Goal: Check status: Check status

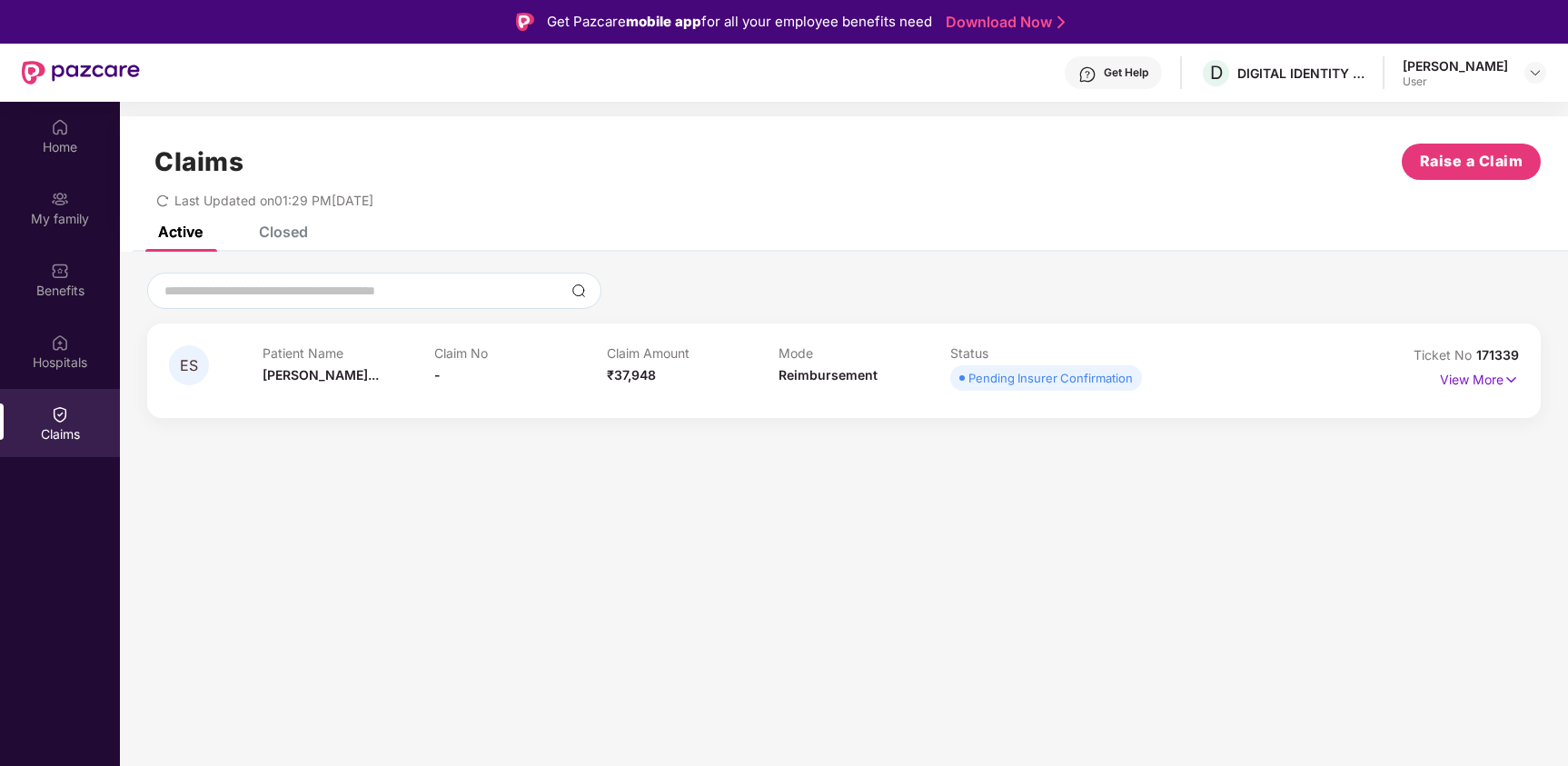
scroll to position [102, 0]
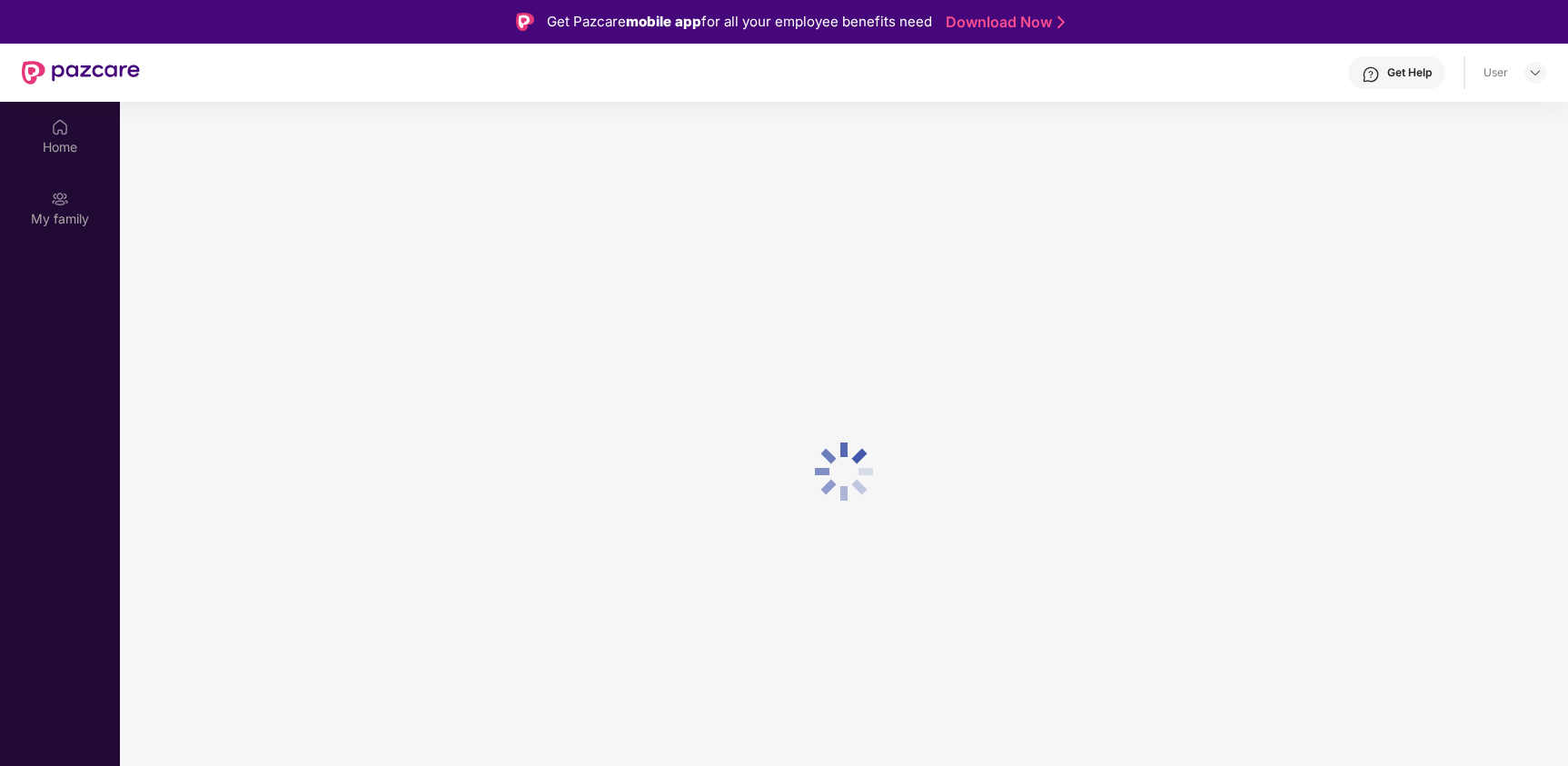
scroll to position [102, 0]
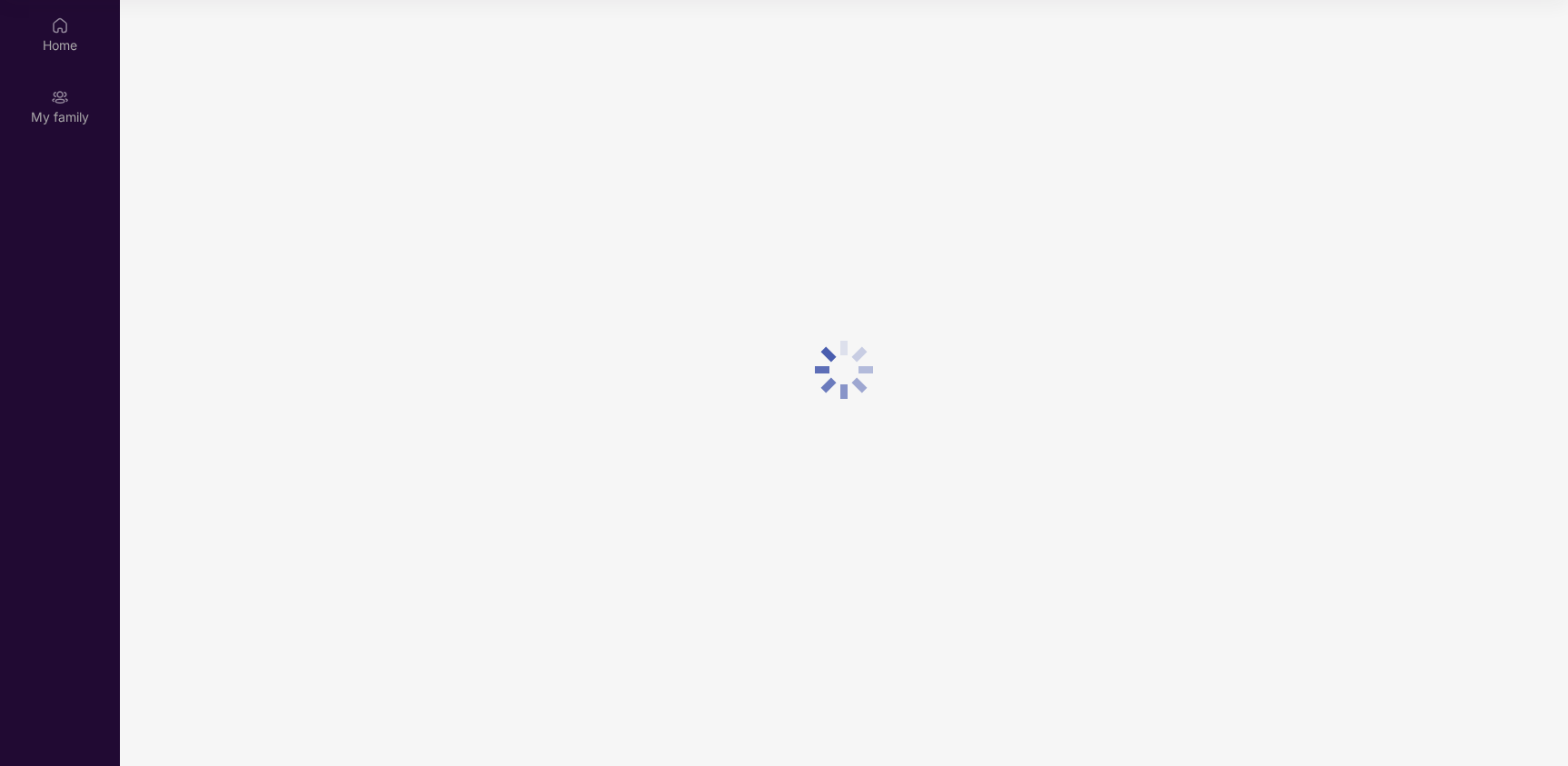
scroll to position [102, 0]
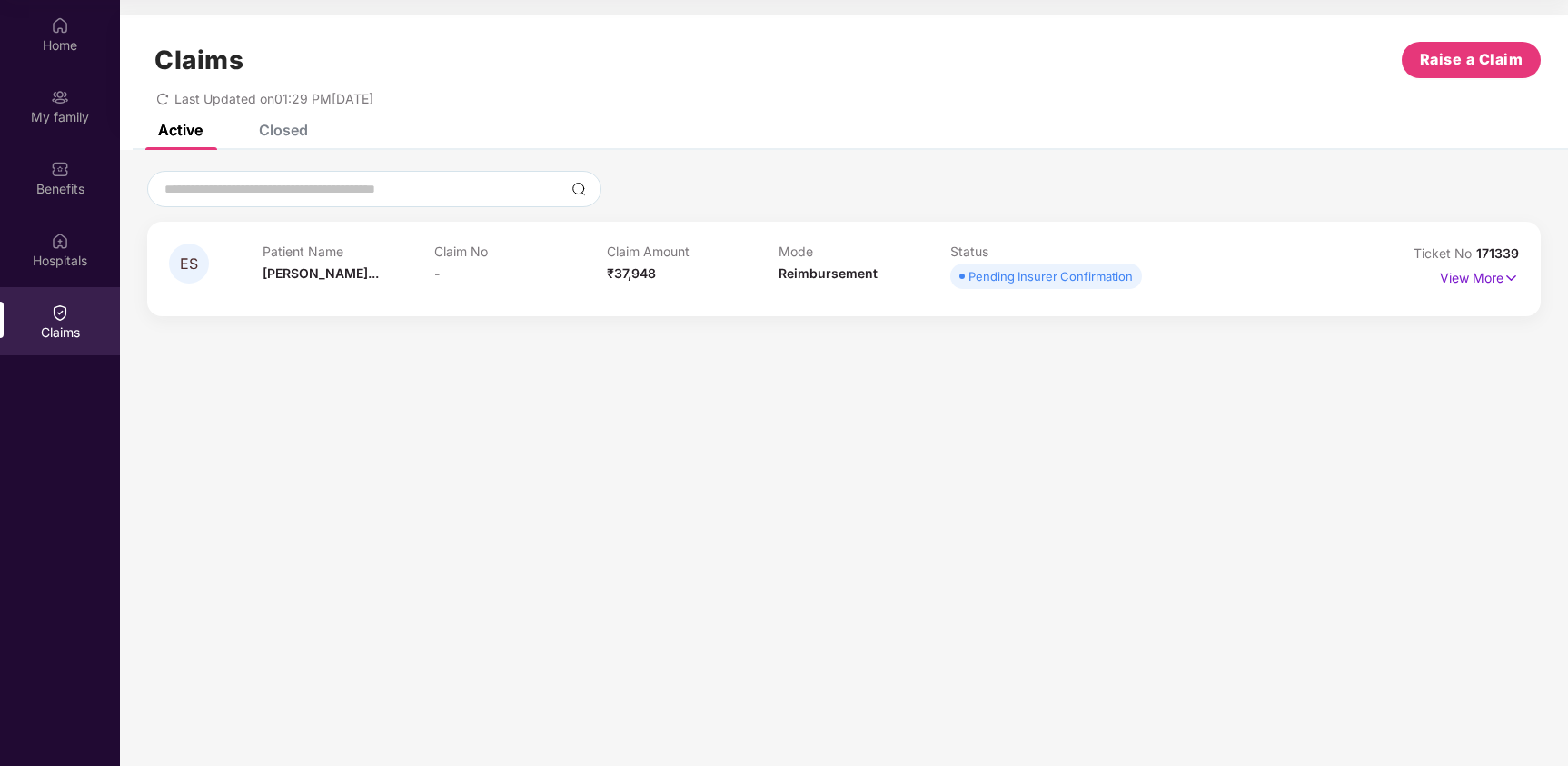
click at [1037, 288] on span "Pending Insurer Confirmation" at bounding box center [1046, 275] width 192 height 25
click at [1478, 272] on p "View More" at bounding box center [1479, 275] width 79 height 24
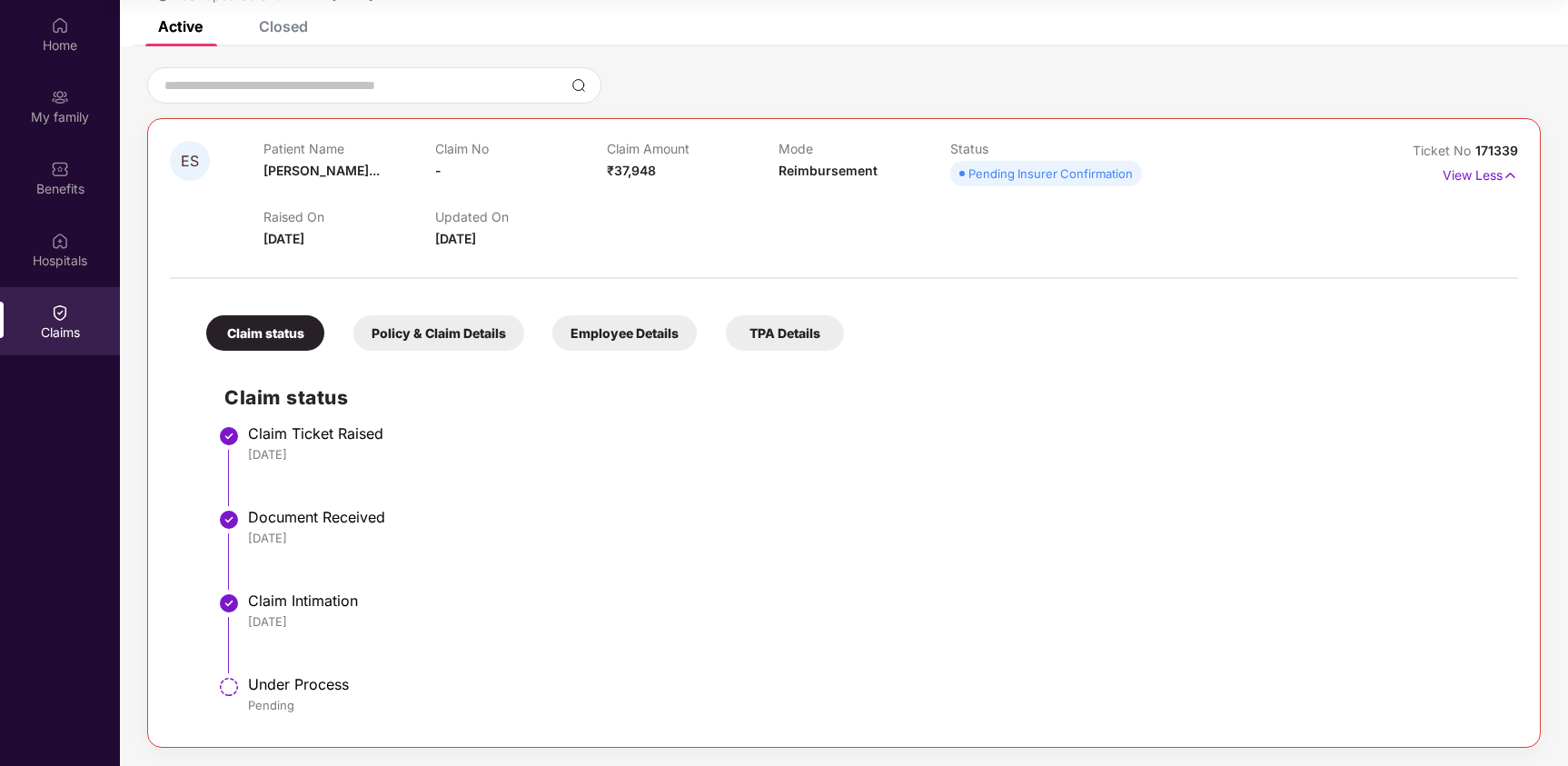
scroll to position [0, 0]
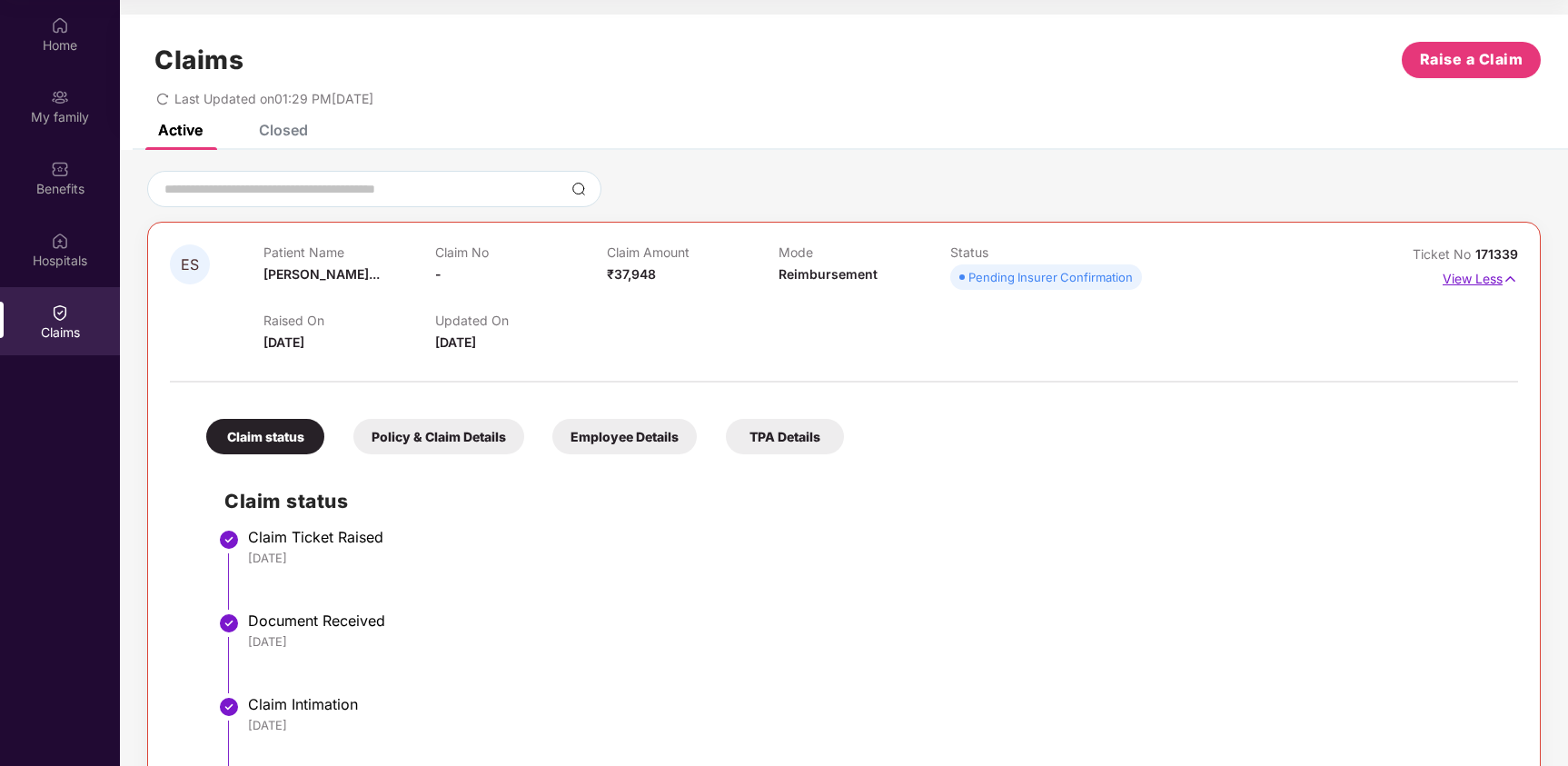
click at [1487, 287] on p "View Less" at bounding box center [1480, 276] width 76 height 24
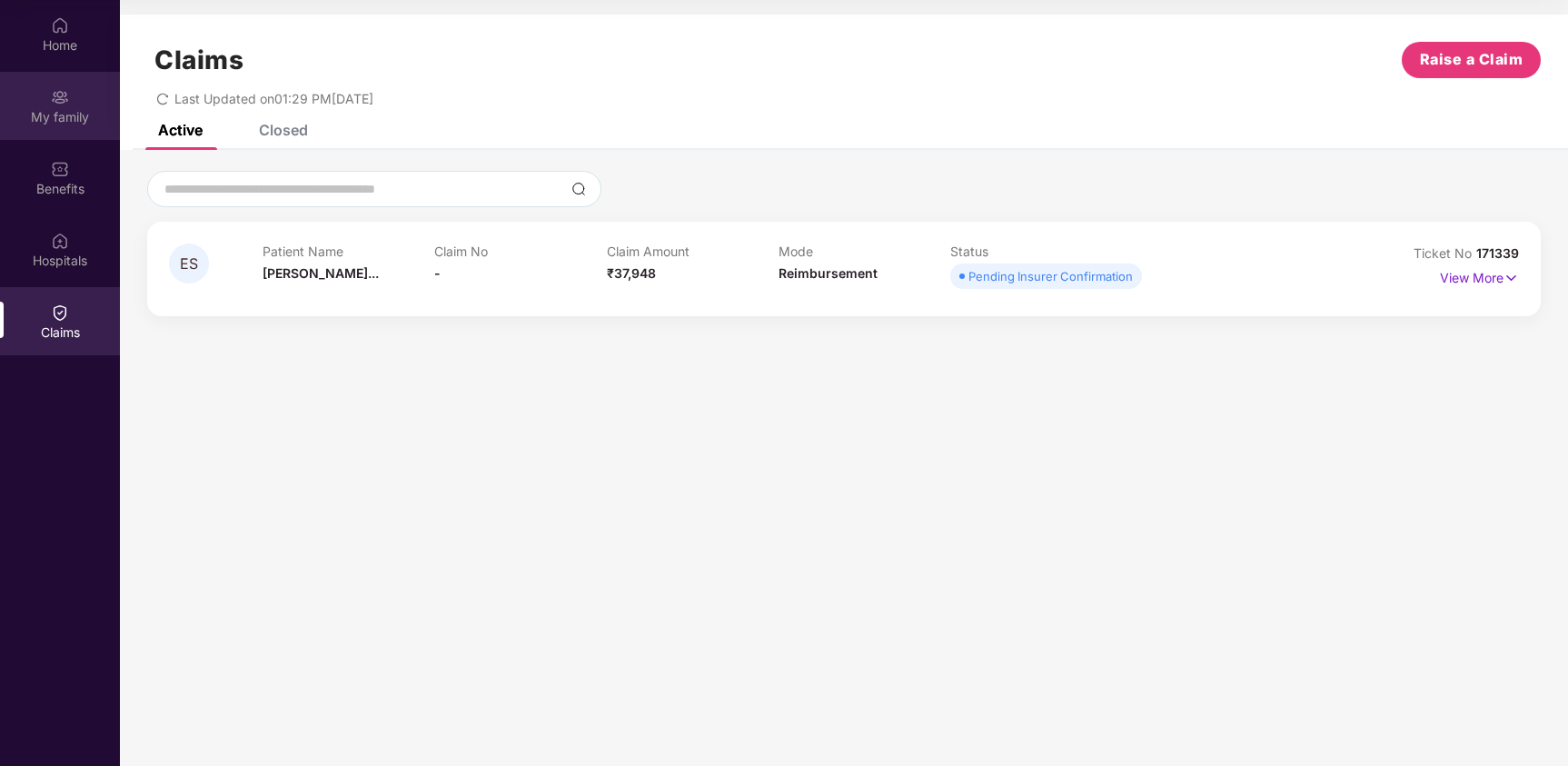
click at [66, 96] on img at bounding box center [59, 96] width 18 height 18
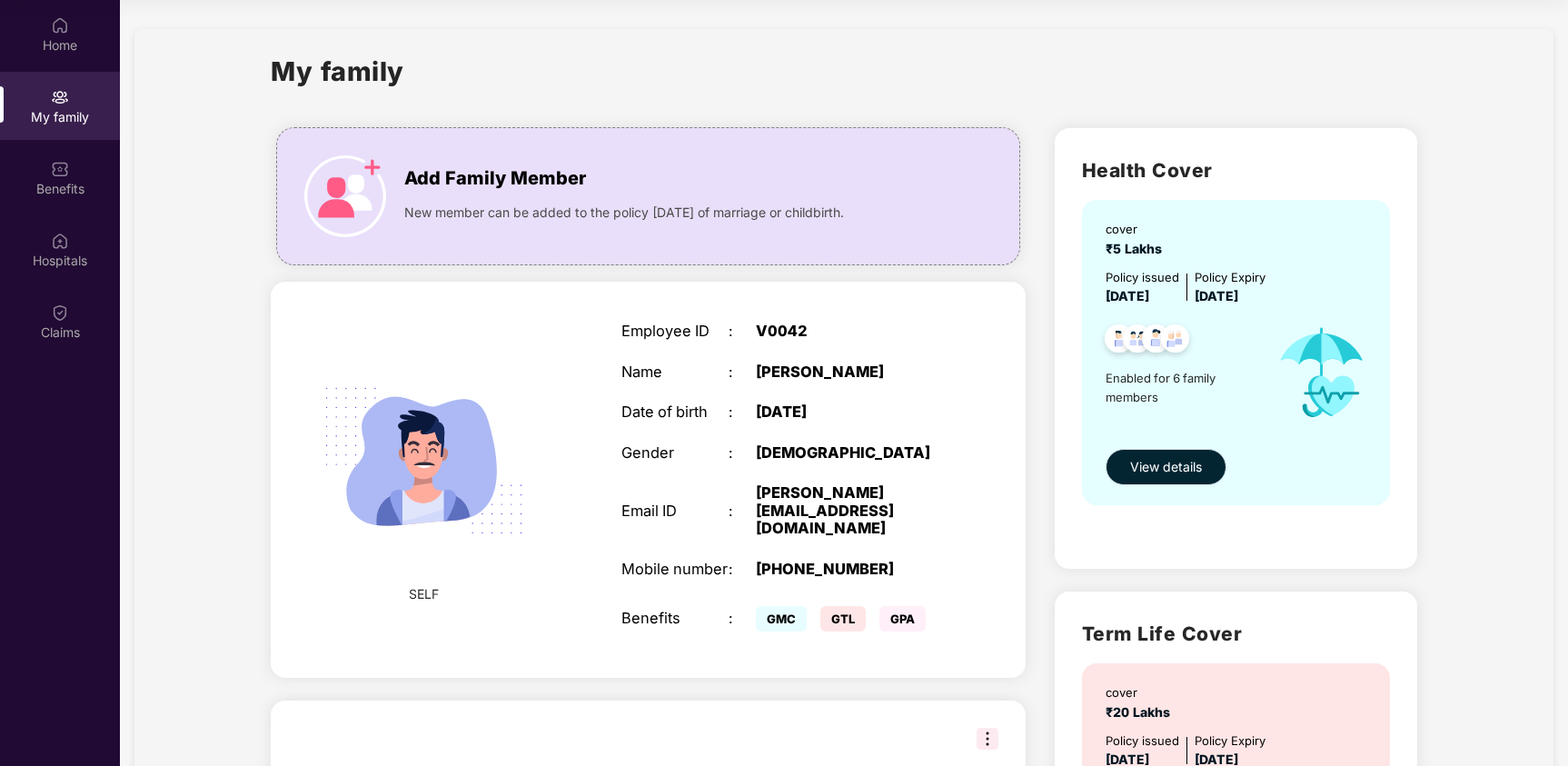
click at [1151, 476] on span "View details" at bounding box center [1165, 466] width 72 height 20
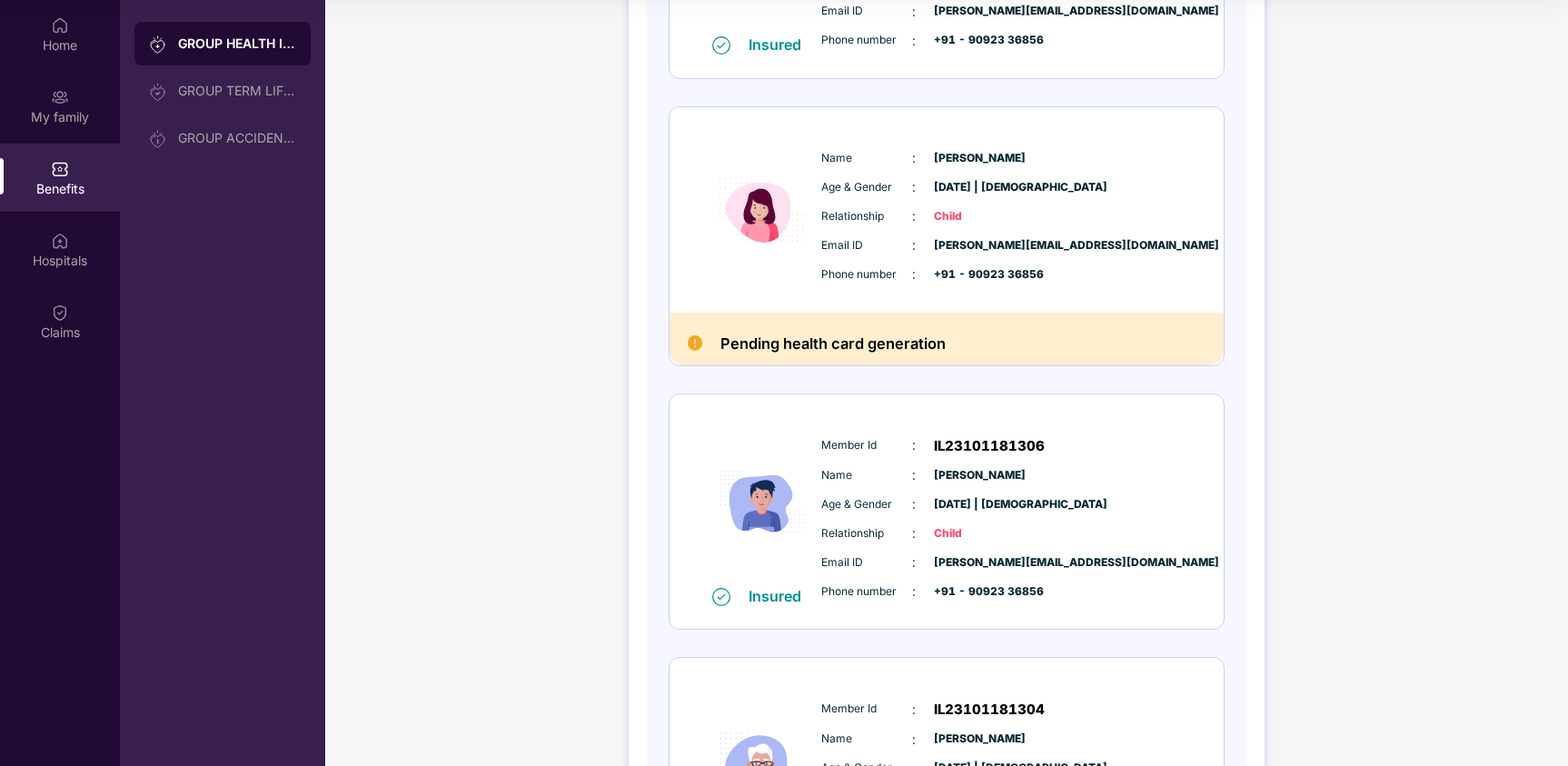
scroll to position [666, 0]
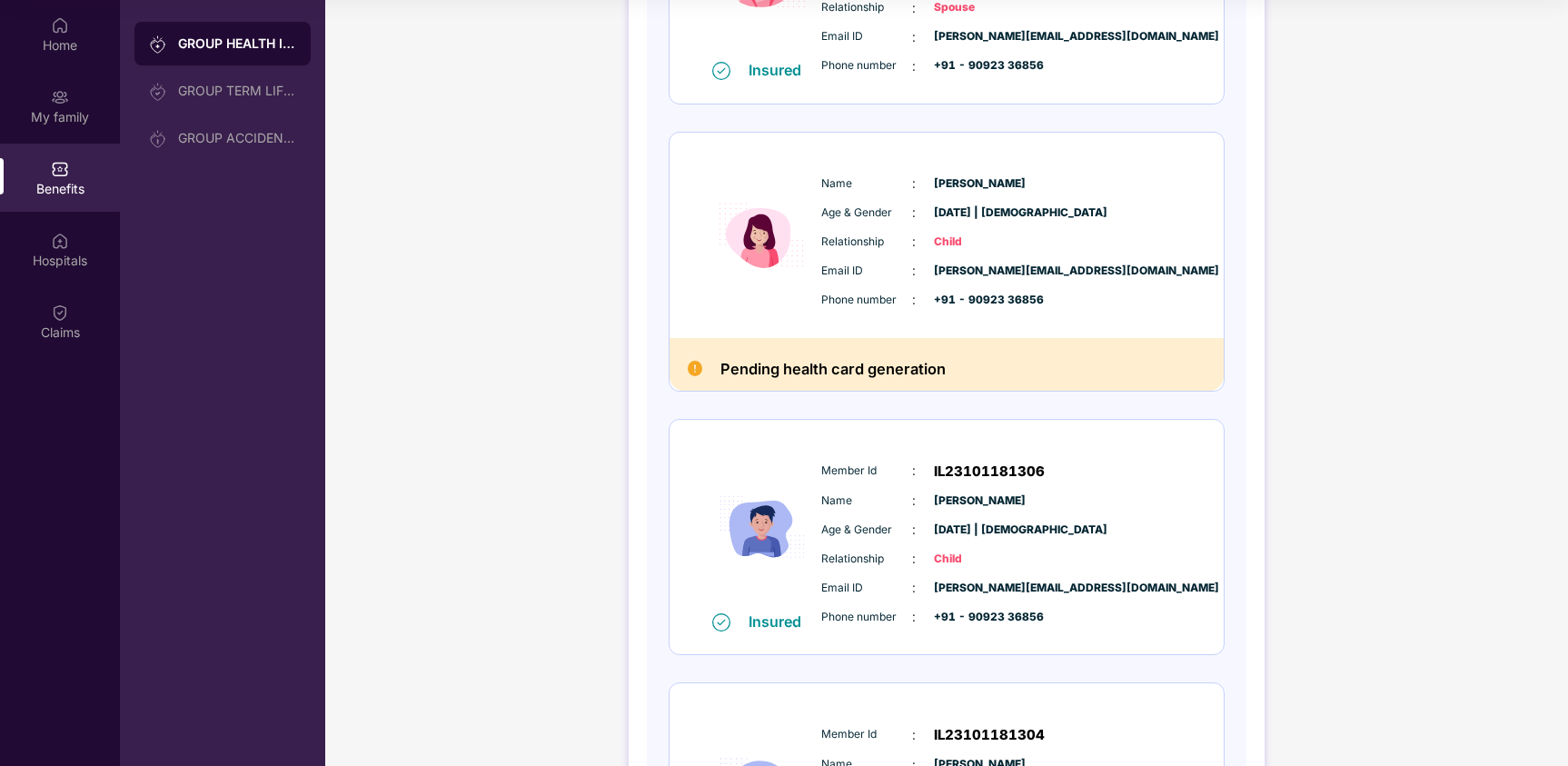
click at [883, 199] on div "Name : [PERSON_NAME] Age & Gender : [DATE] | [DEMOGRAPHIC_DATA] Relationship : …" at bounding box center [1001, 242] width 370 height 155
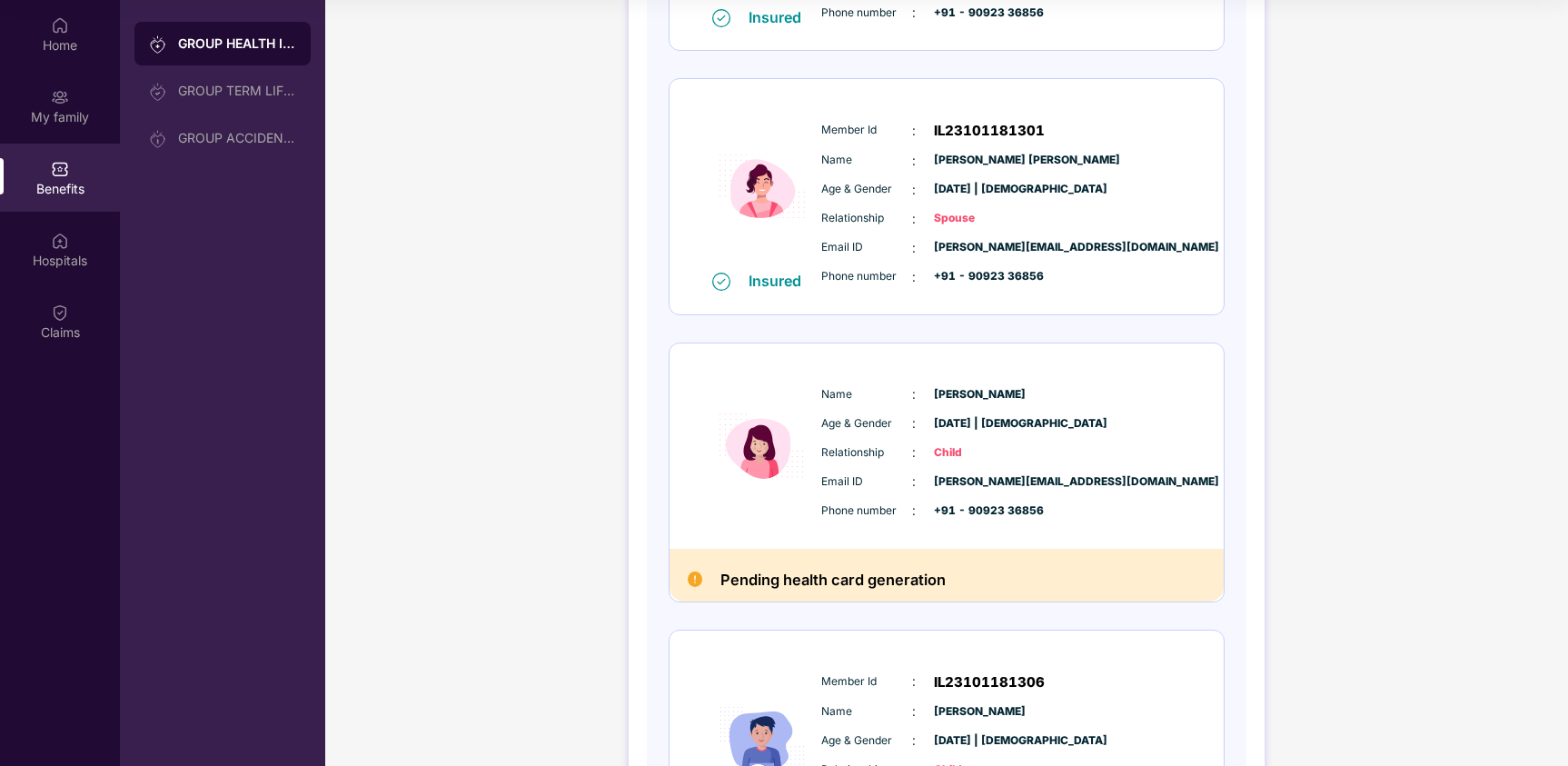
scroll to position [637, 0]
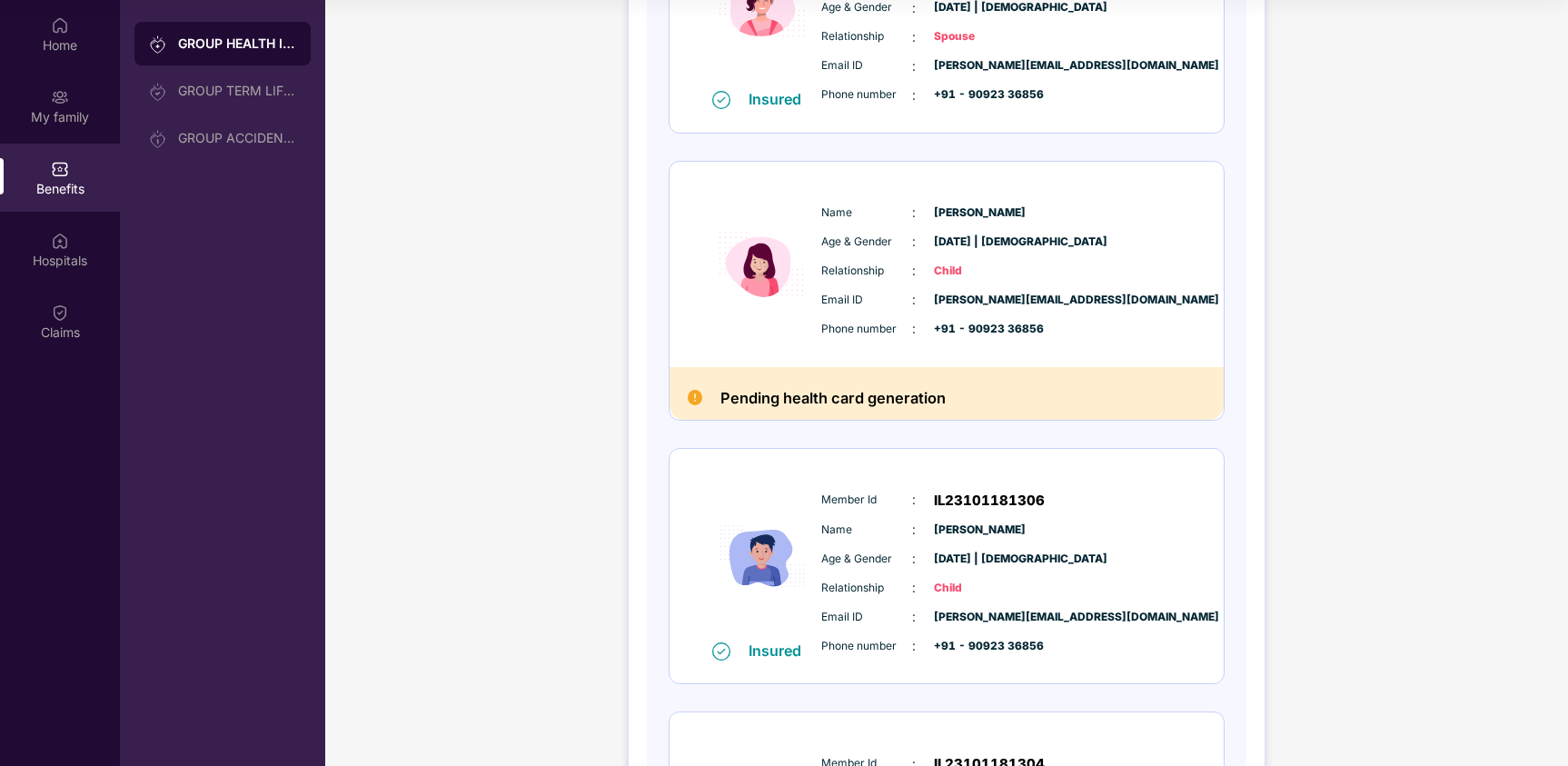
click at [873, 403] on h2 "Pending health card generation" at bounding box center [832, 397] width 226 height 25
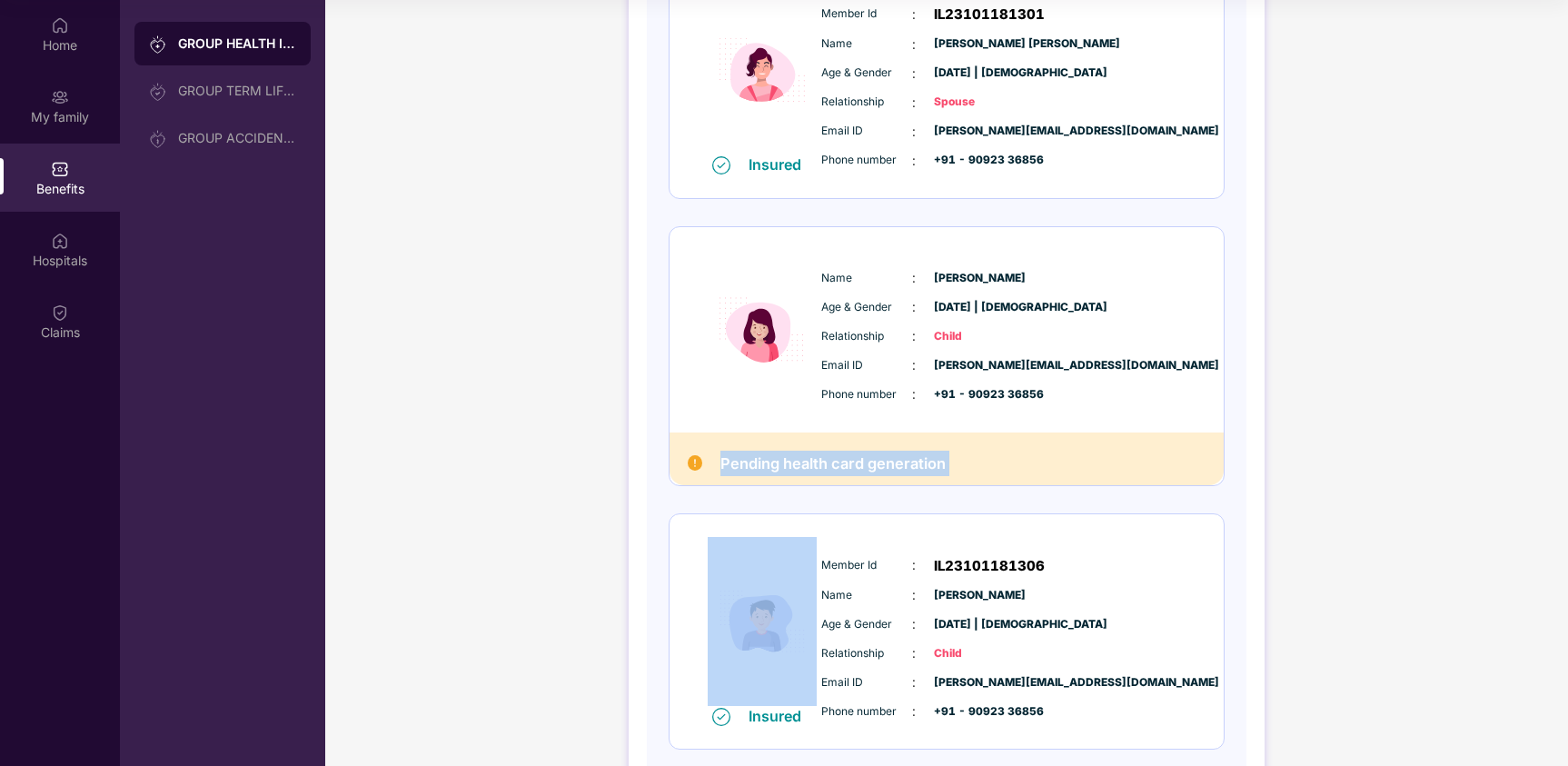
scroll to position [556, 0]
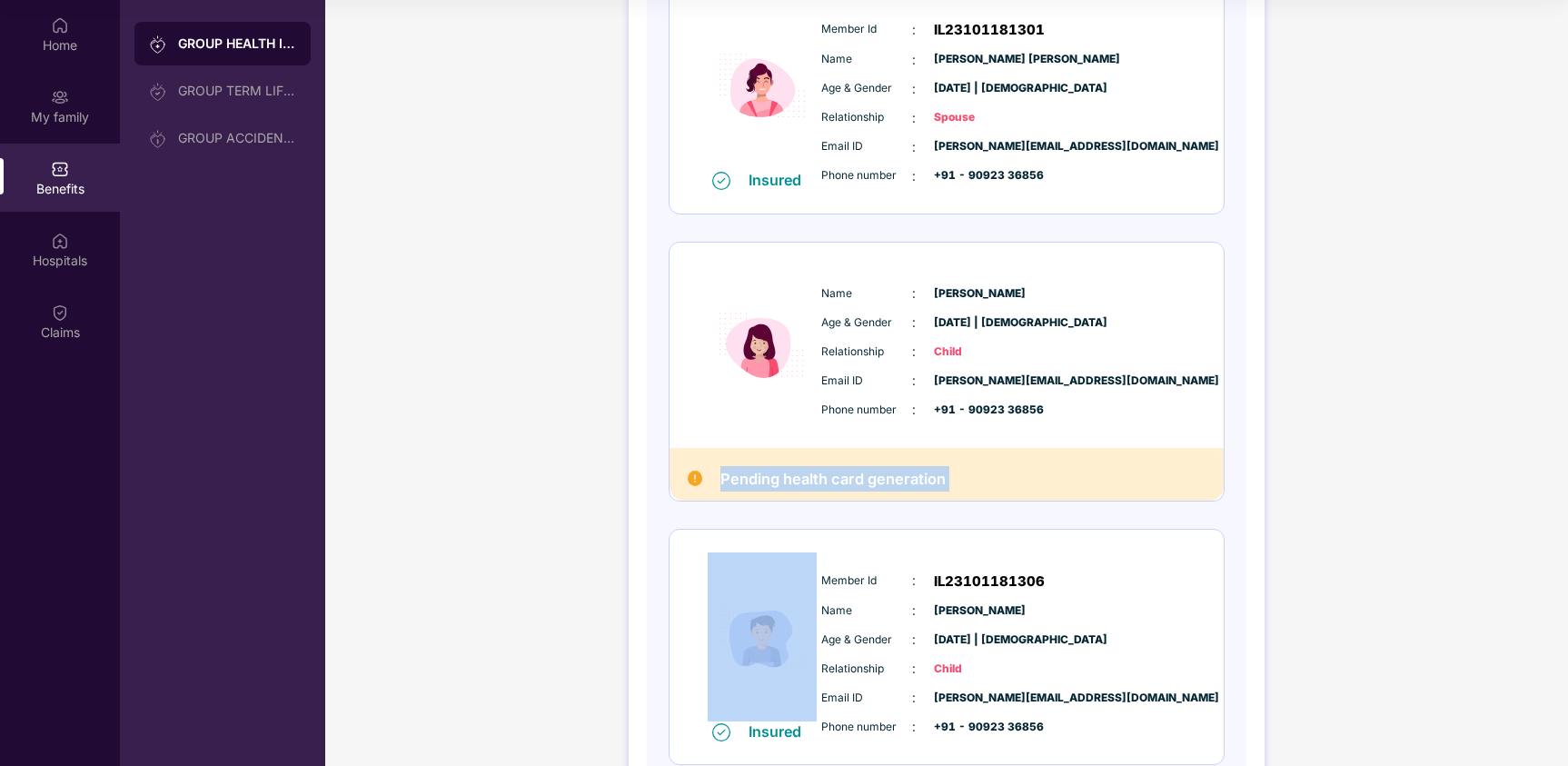
click at [979, 299] on span "Elaine Sebastian" at bounding box center [979, 294] width 91 height 17
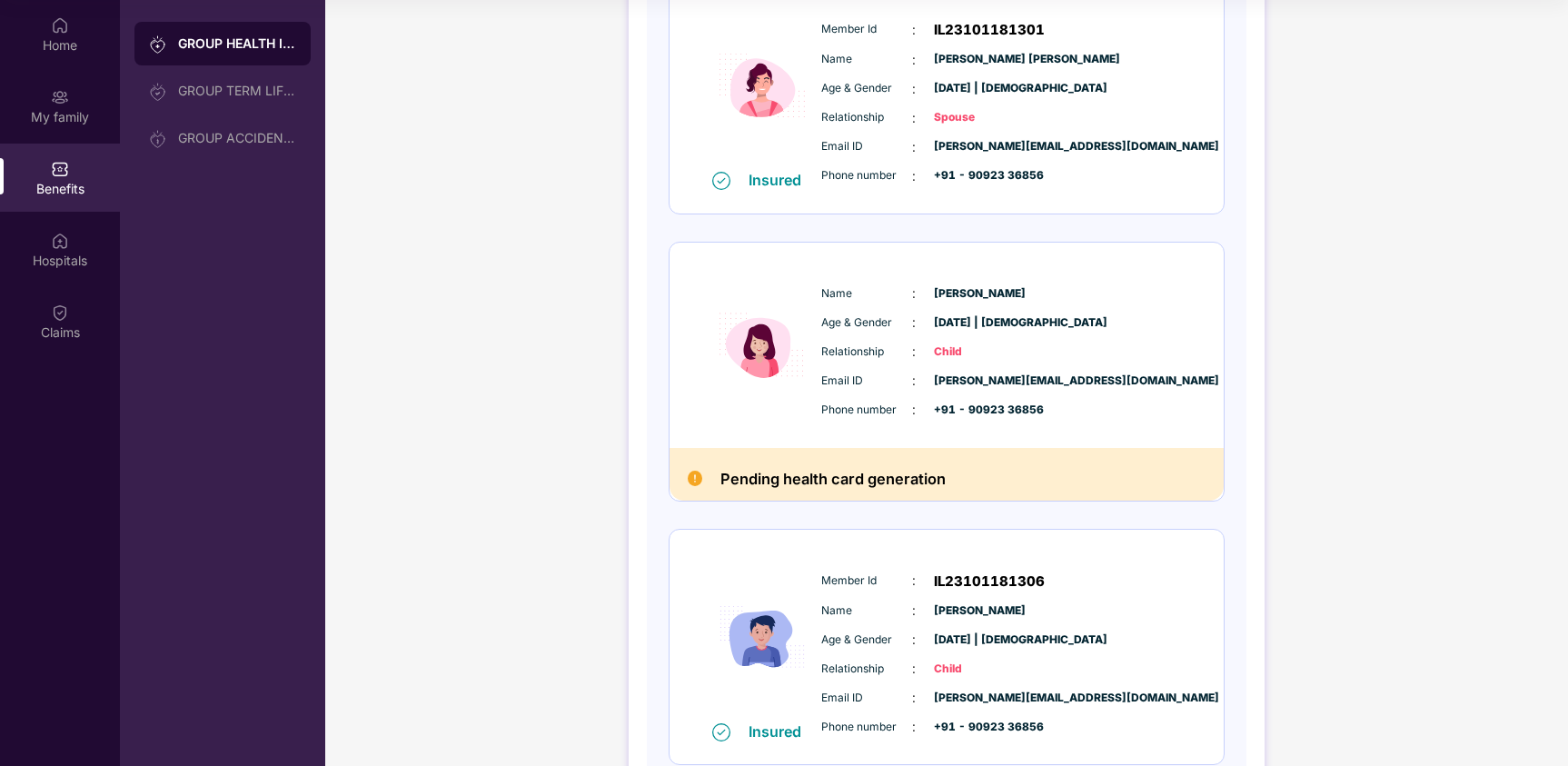
click at [979, 299] on span "Elaine Sebastian" at bounding box center [979, 294] width 91 height 17
click at [1079, 349] on div "Relationship : Child" at bounding box center [1001, 351] width 360 height 20
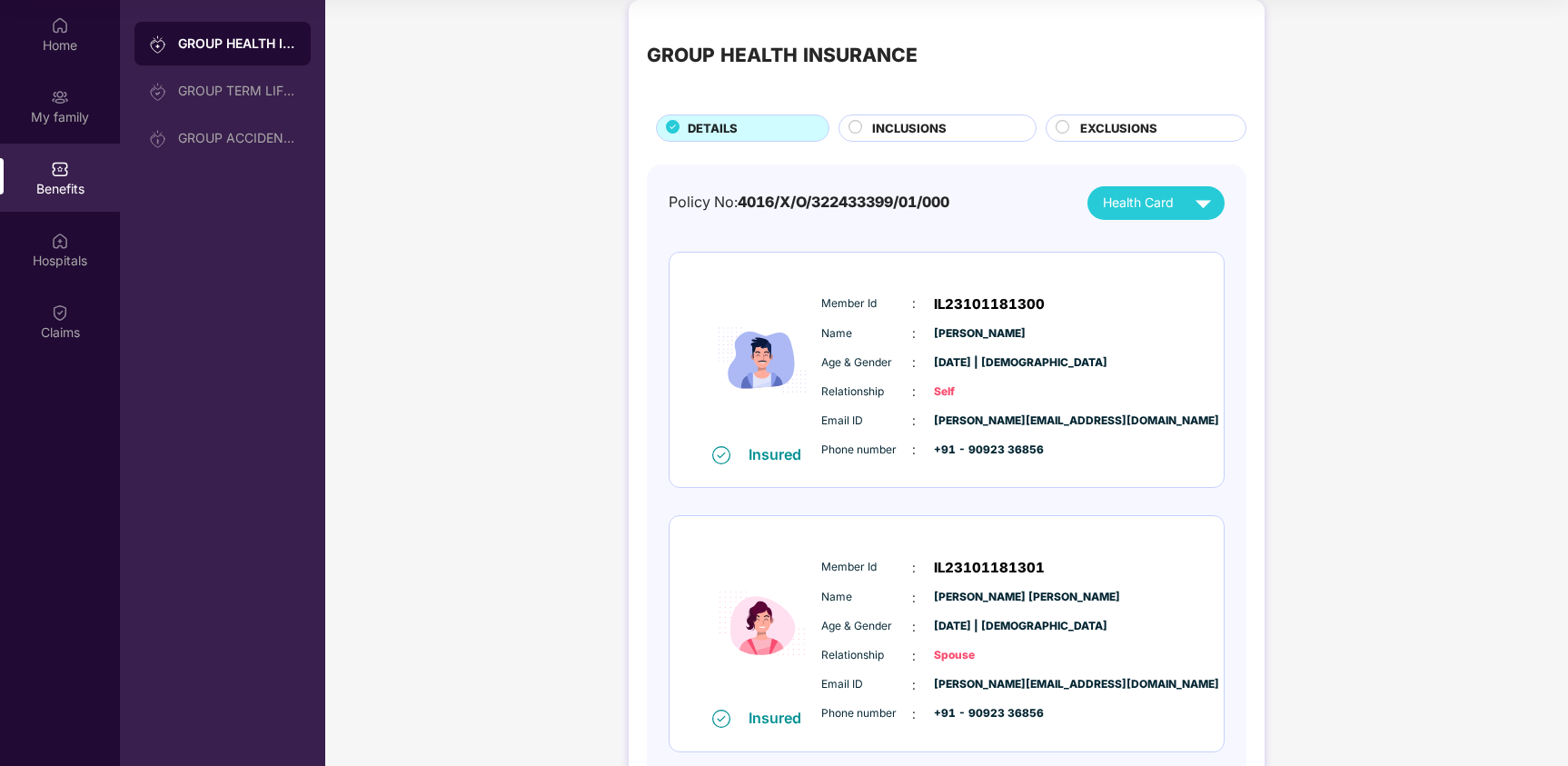
scroll to position [0, 0]
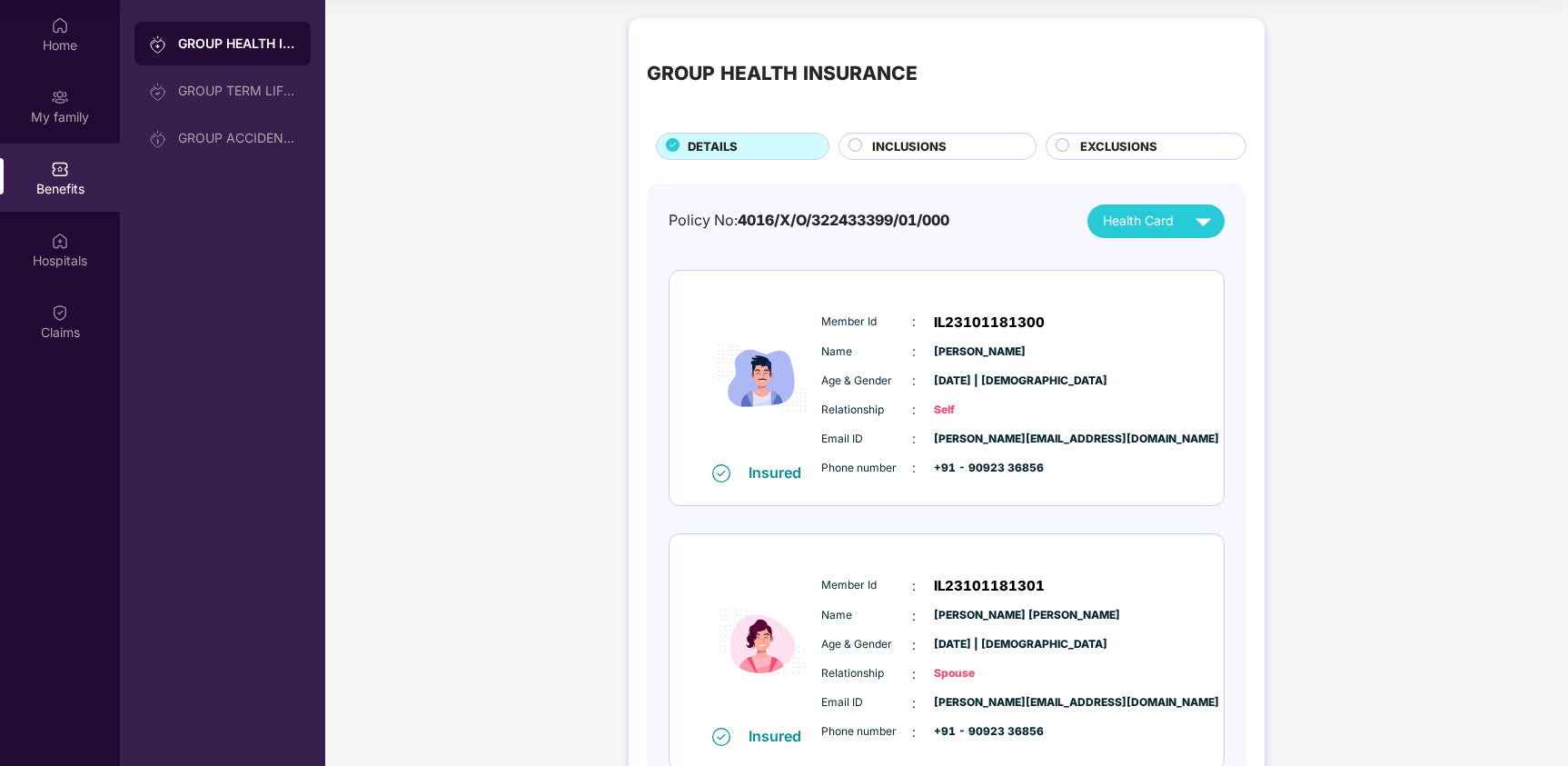
click at [1132, 209] on div "Health Card" at bounding box center [1161, 221] width 116 height 32
click at [1135, 226] on span "Health Card" at bounding box center [1138, 220] width 71 height 20
click at [1042, 506] on div "Insured Member Id : IL23101181300 Name : Jerrin Antony Age & Gender : 14 Jan 19…" at bounding box center [946, 388] width 556 height 237
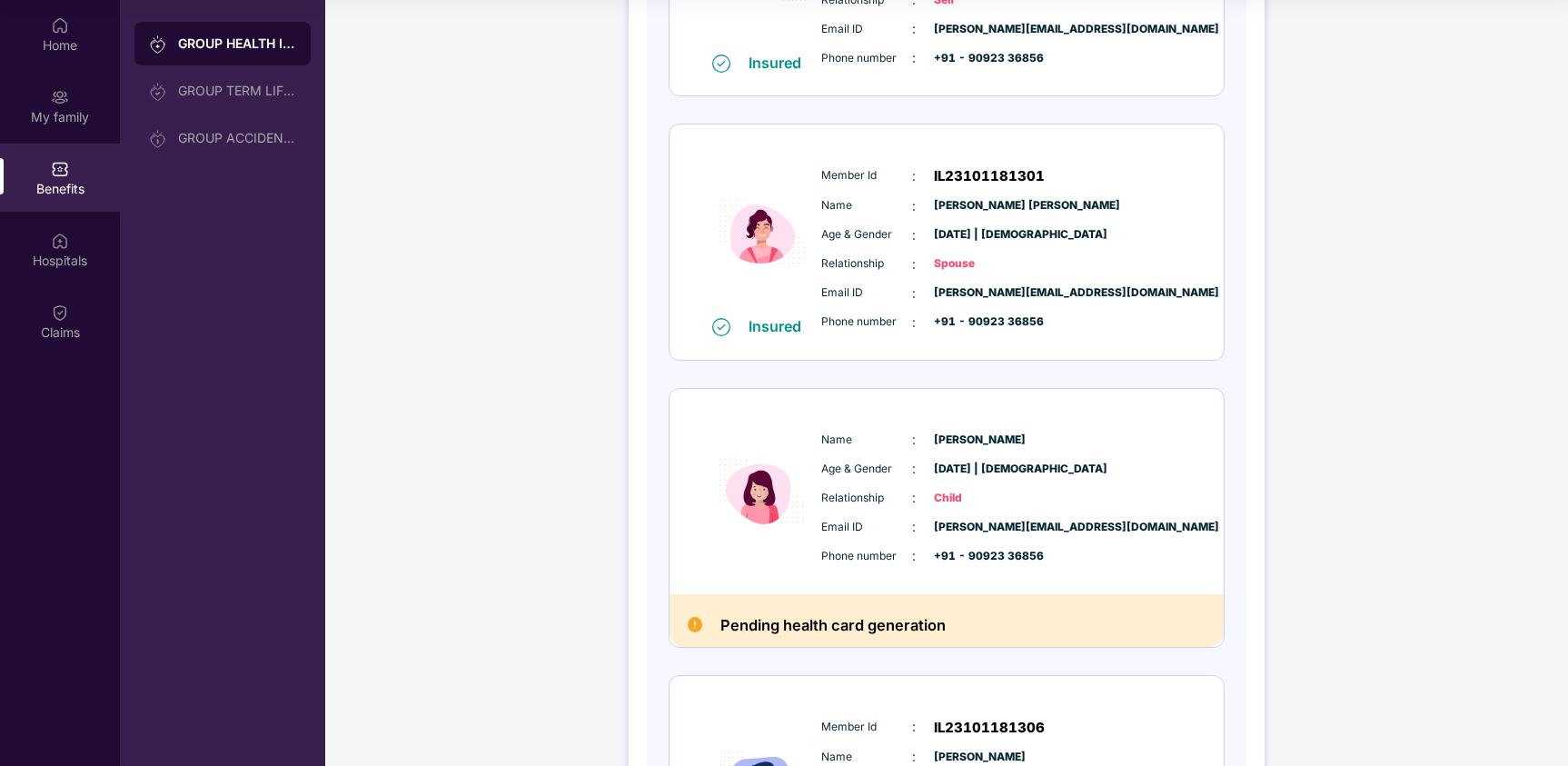
scroll to position [418, 0]
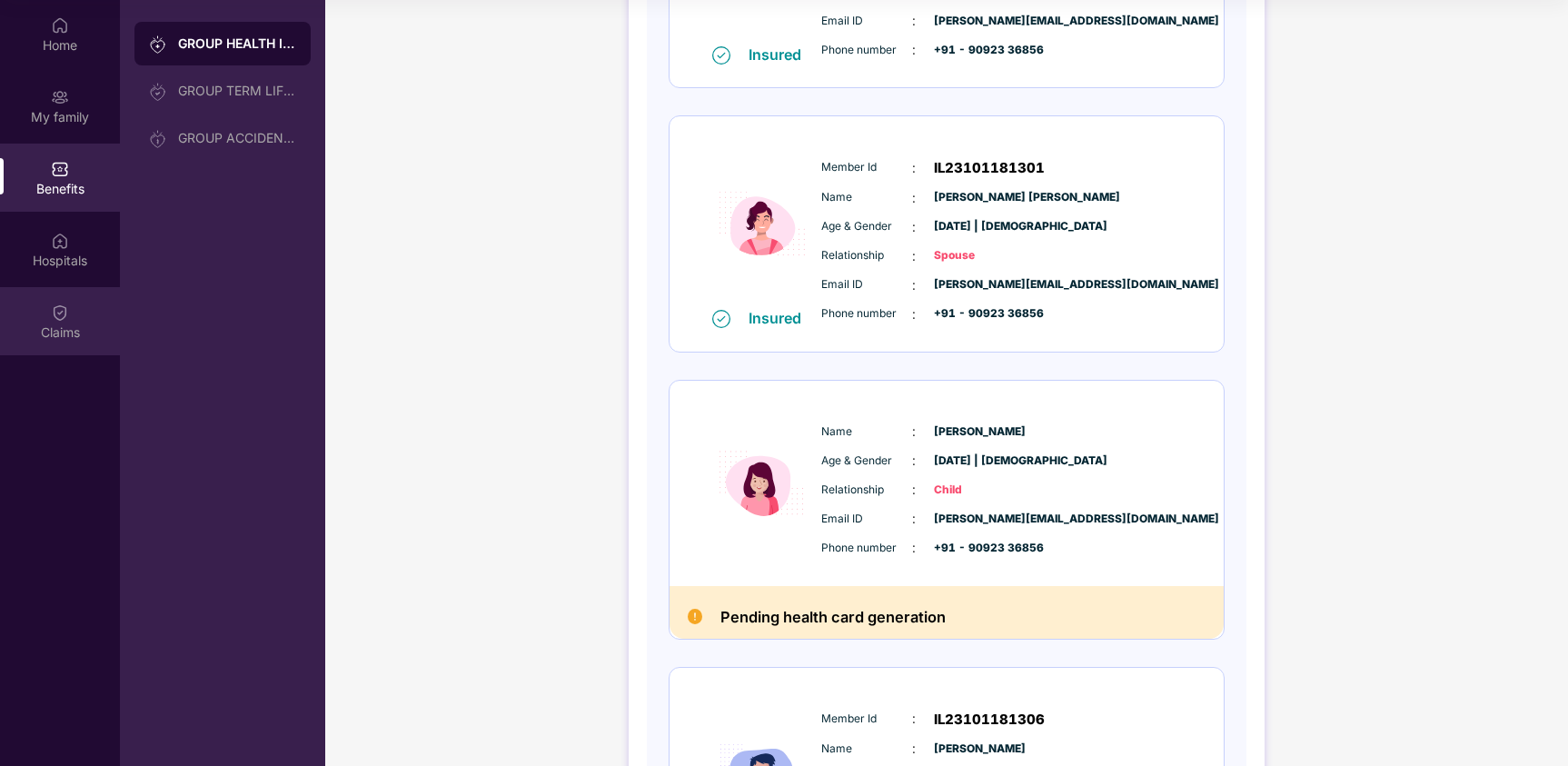
click at [43, 328] on div "Claims" at bounding box center [60, 331] width 120 height 18
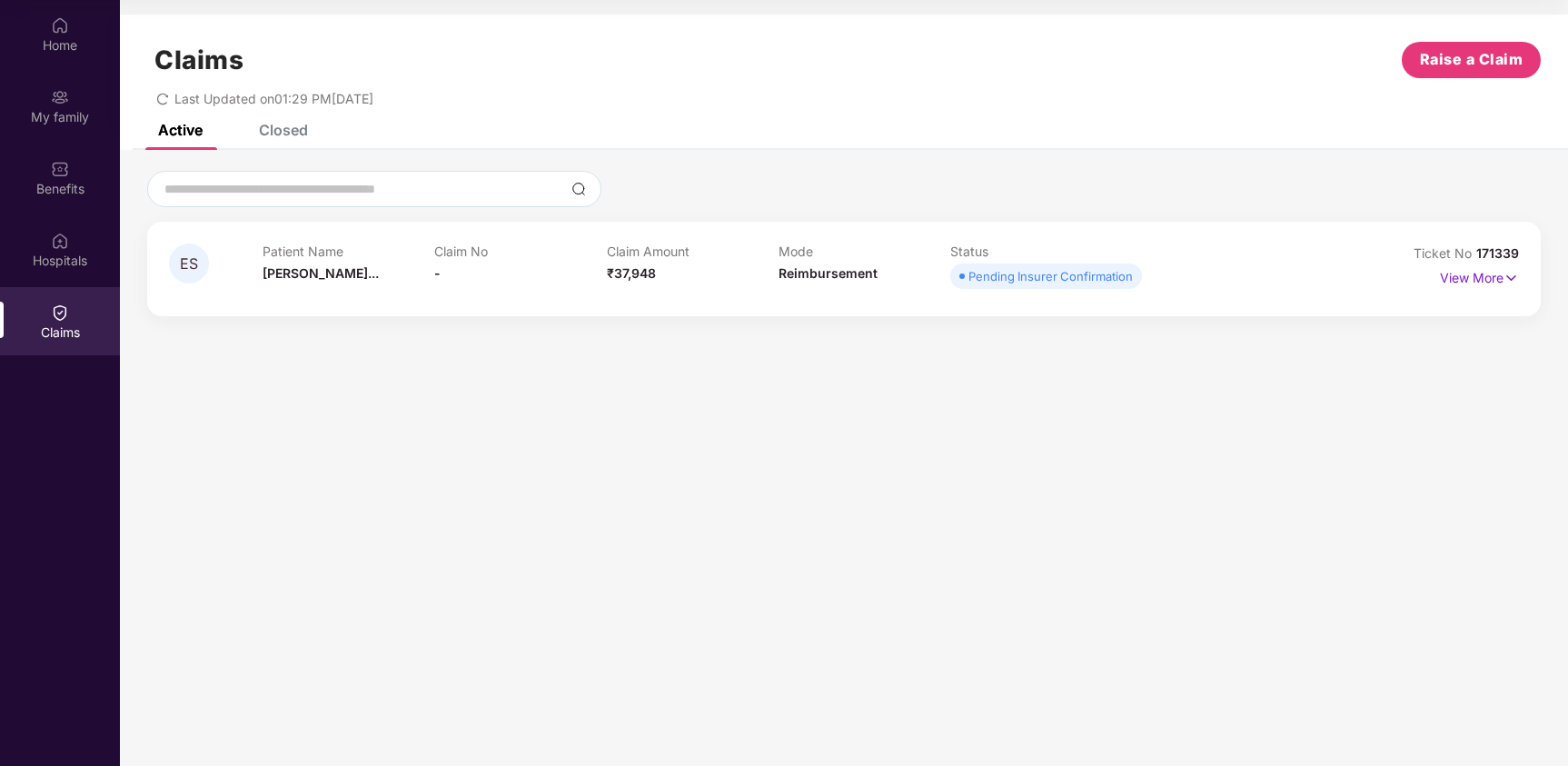
click at [156, 99] on icon "redo" at bounding box center [163, 99] width 13 height 13
click at [56, 96] on img at bounding box center [59, 96] width 18 height 18
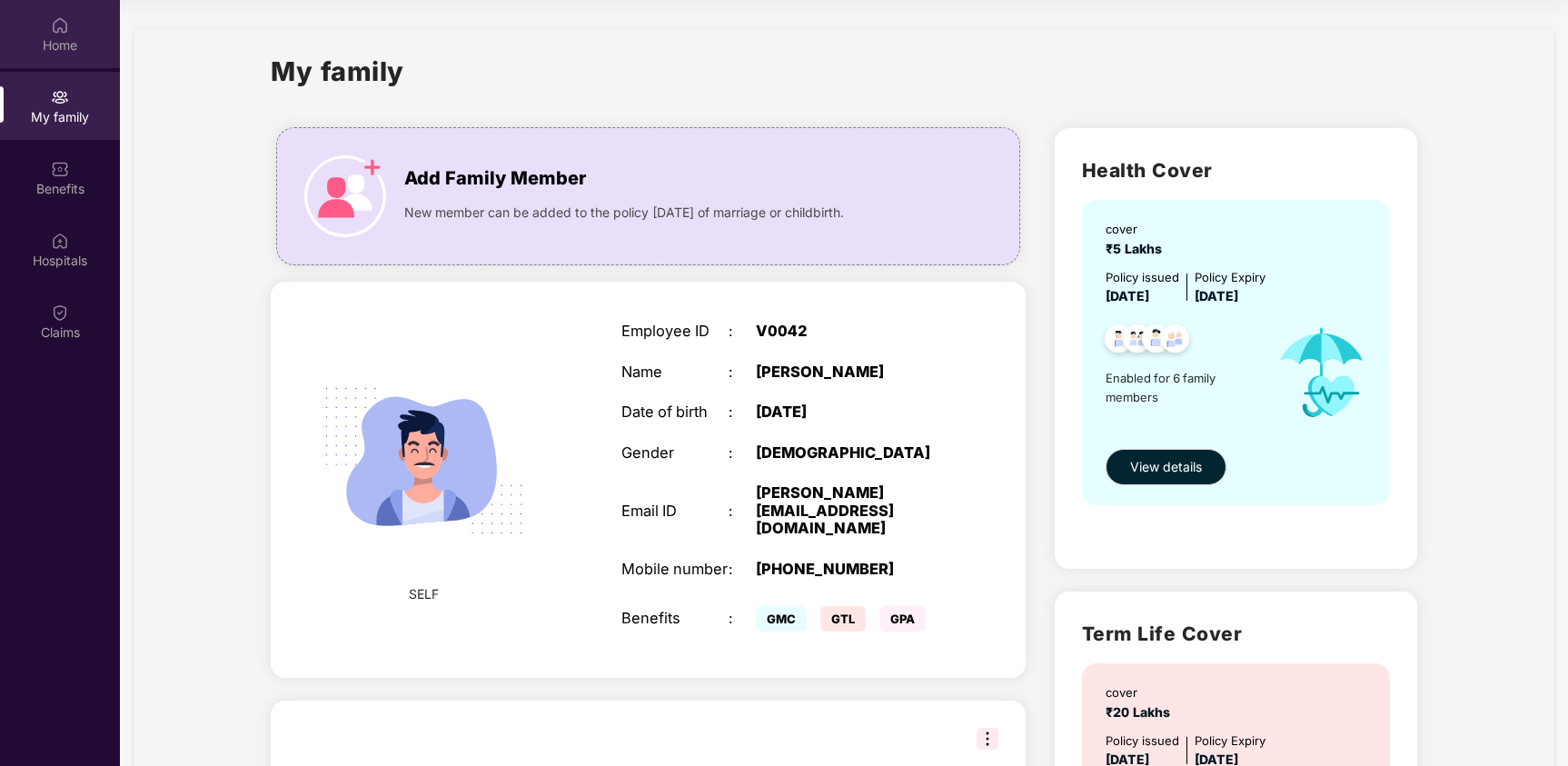
click at [56, 34] on img at bounding box center [59, 24] width 18 height 18
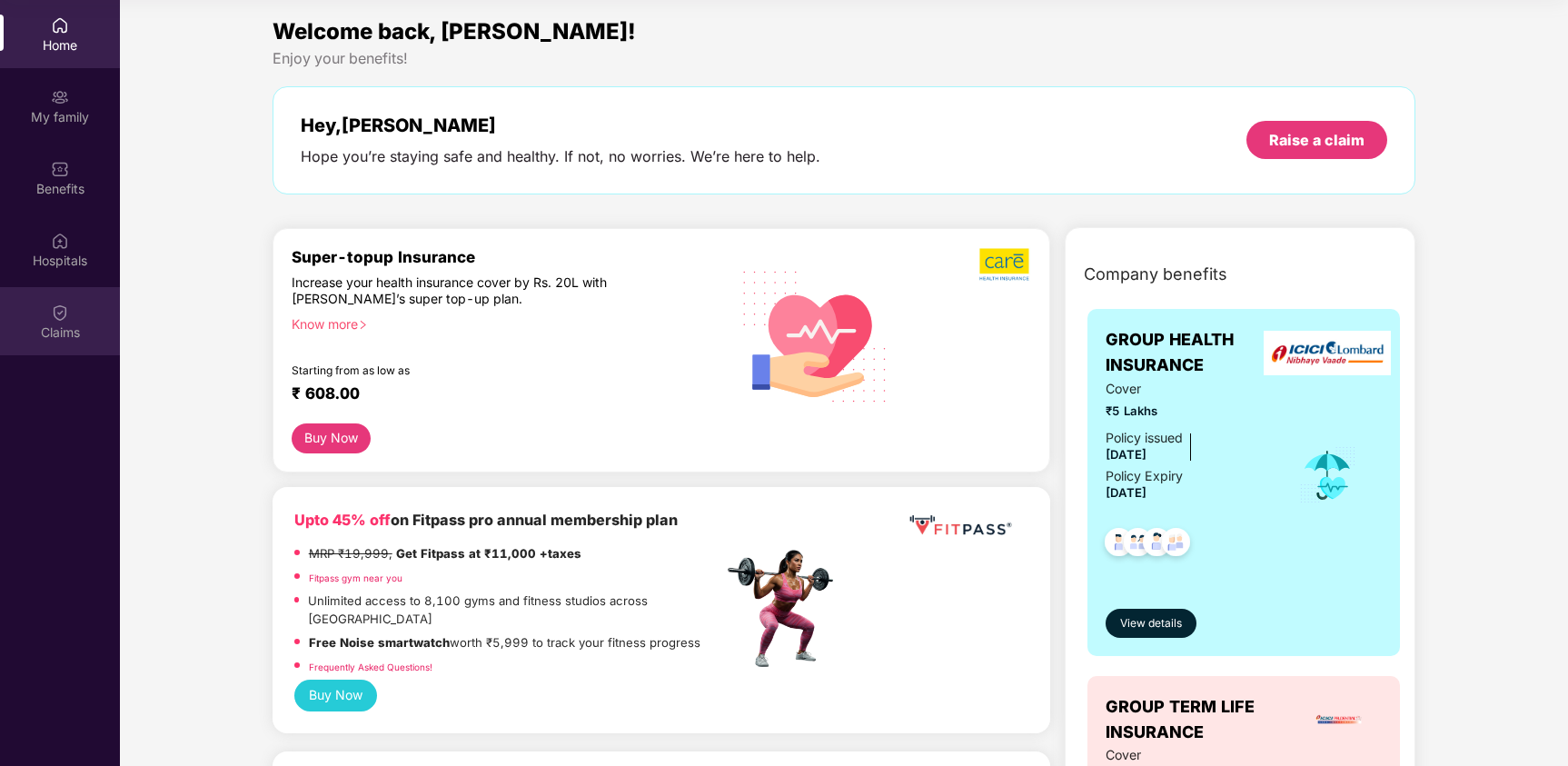
click at [47, 289] on div "Claims" at bounding box center [60, 321] width 120 height 68
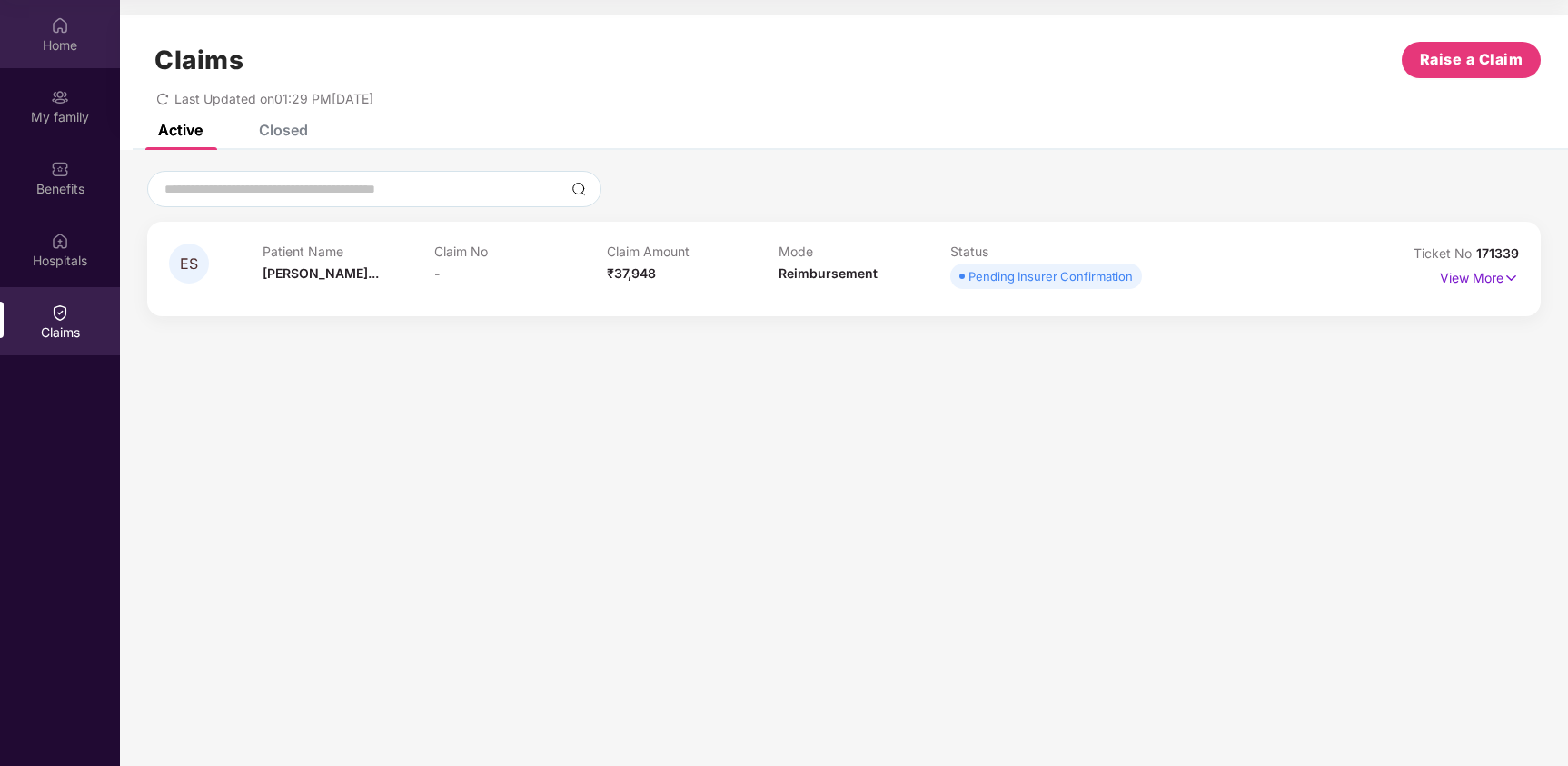
click at [55, 46] on div "Home" at bounding box center [60, 45] width 120 height 18
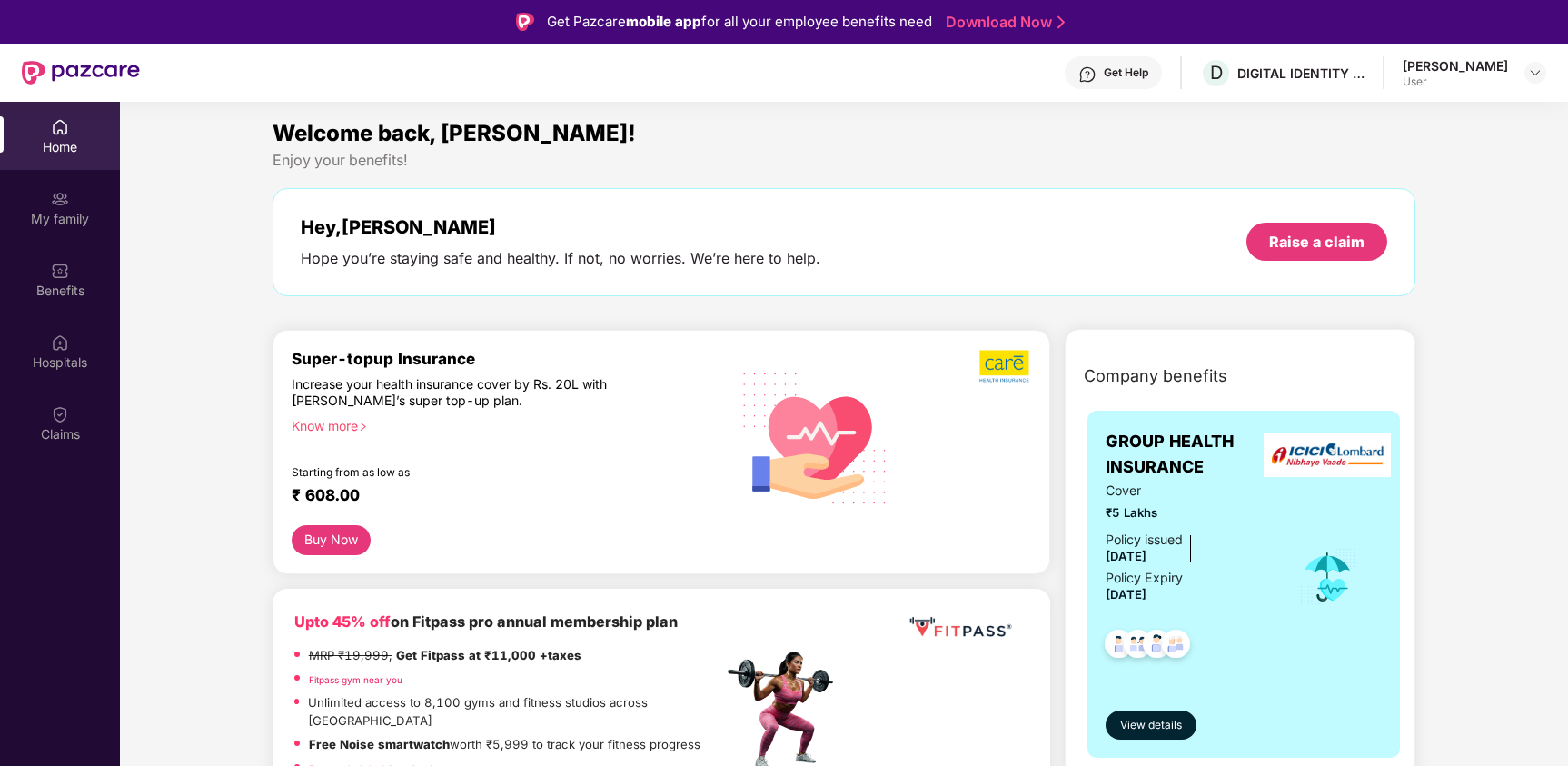
click at [1136, 77] on div "Get Help" at bounding box center [1126, 73] width 45 height 15
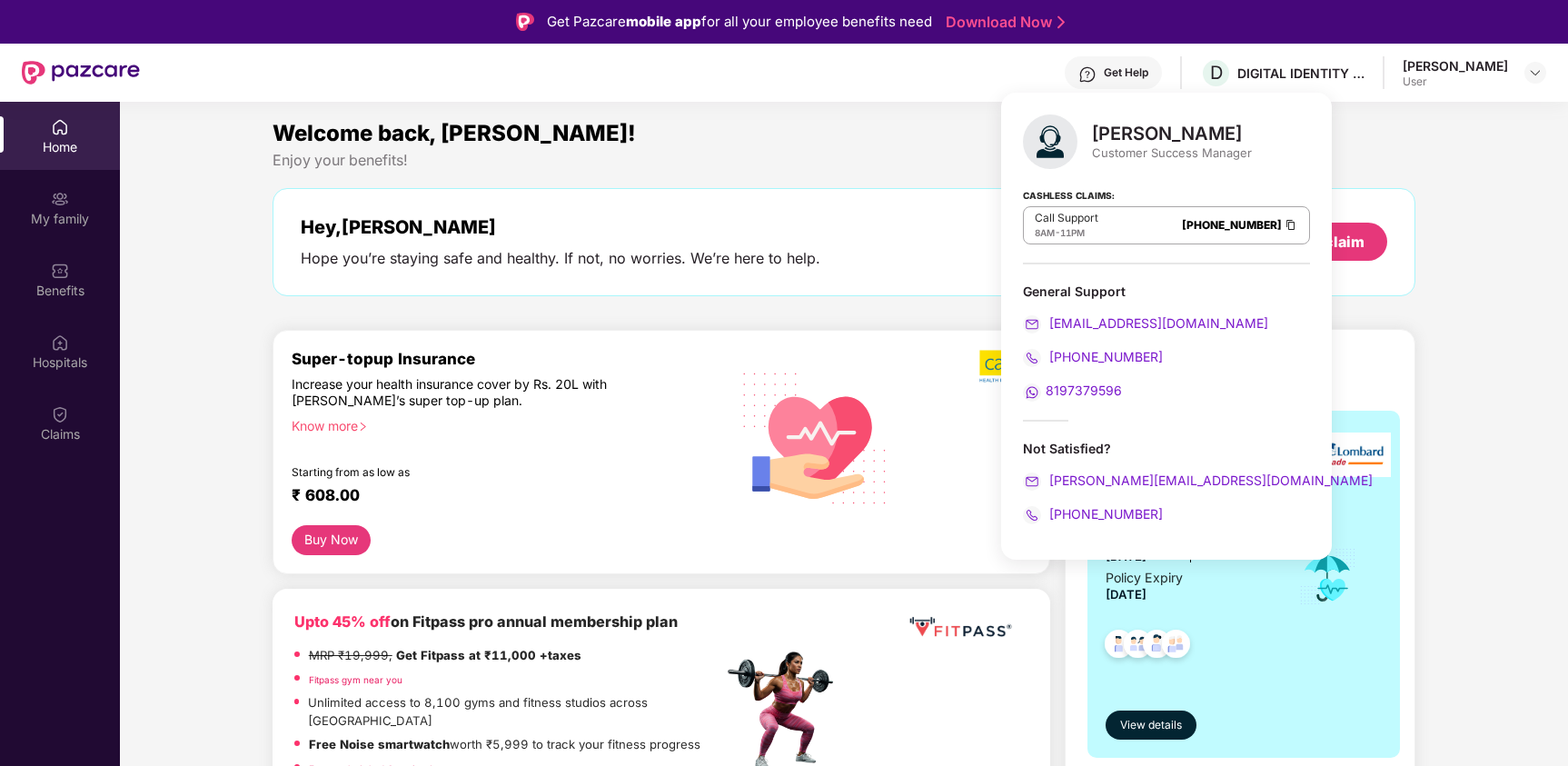
click at [914, 148] on div "Welcome back, Jerrin!" at bounding box center [844, 133] width 1144 height 35
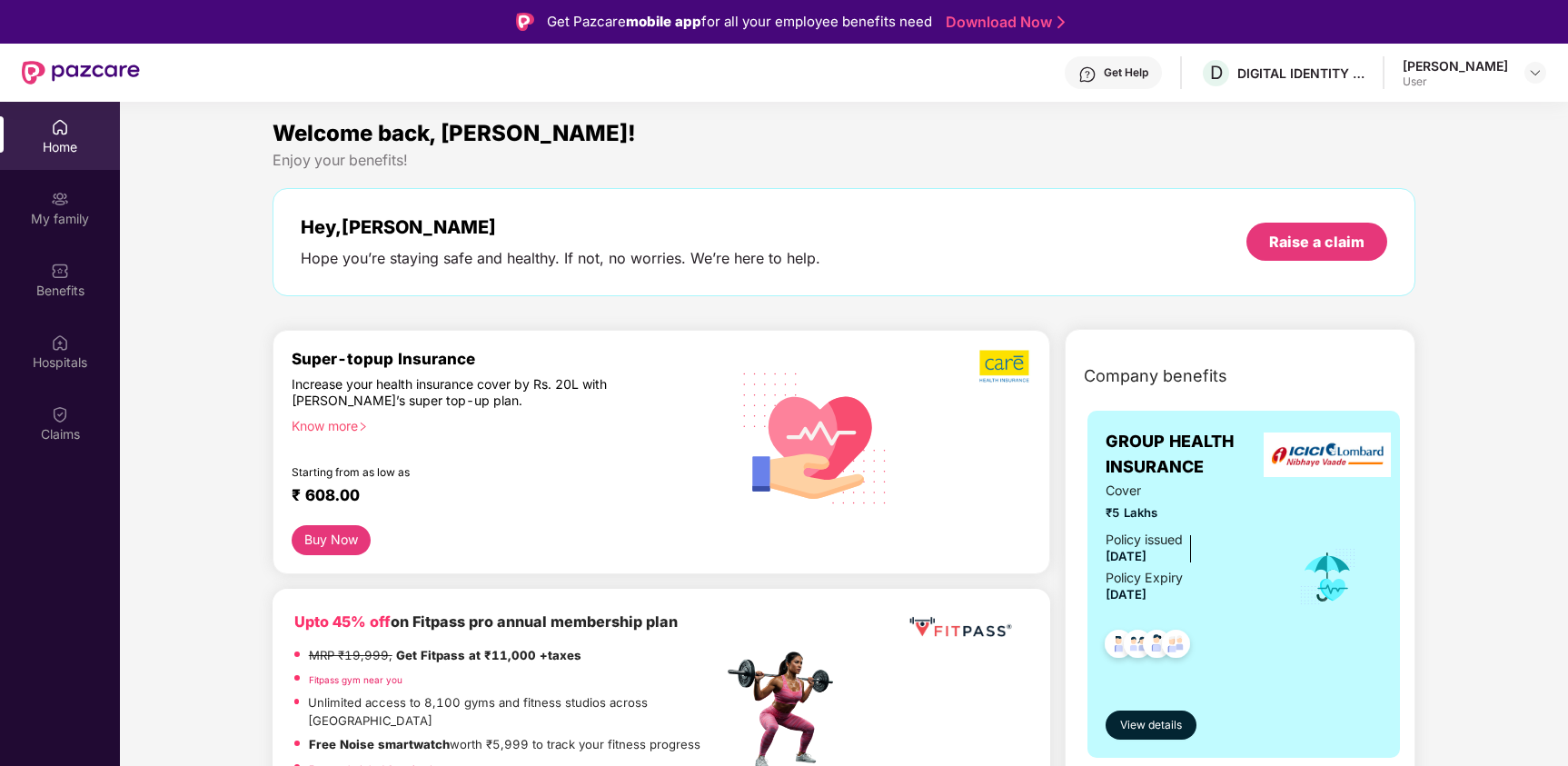
click at [1145, 75] on div "Get Help" at bounding box center [1126, 73] width 45 height 15
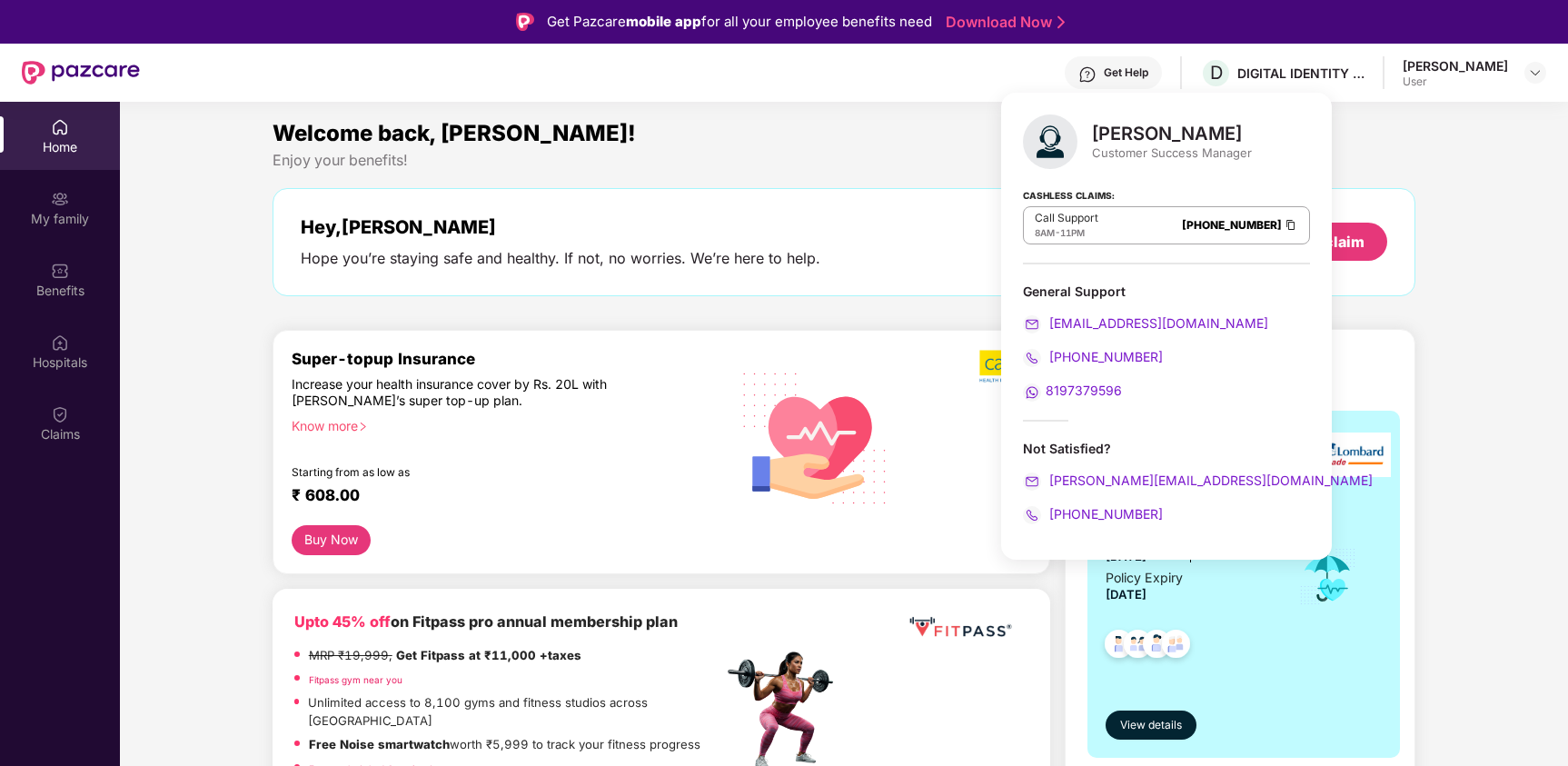
click at [1283, 223] on img at bounding box center [1291, 225] width 15 height 15
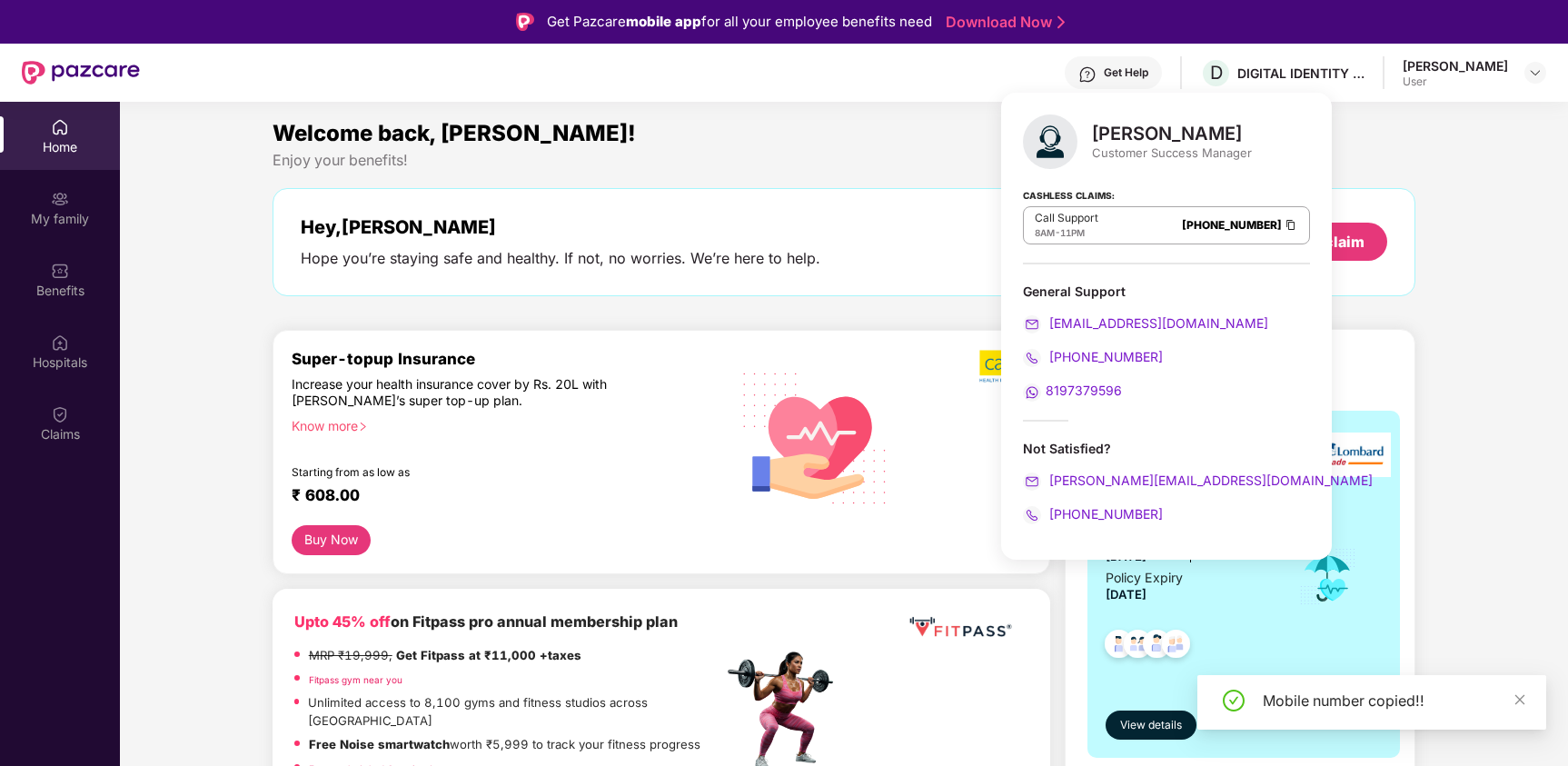
click at [1181, 218] on link "080-3783-5420" at bounding box center [1231, 225] width 100 height 14
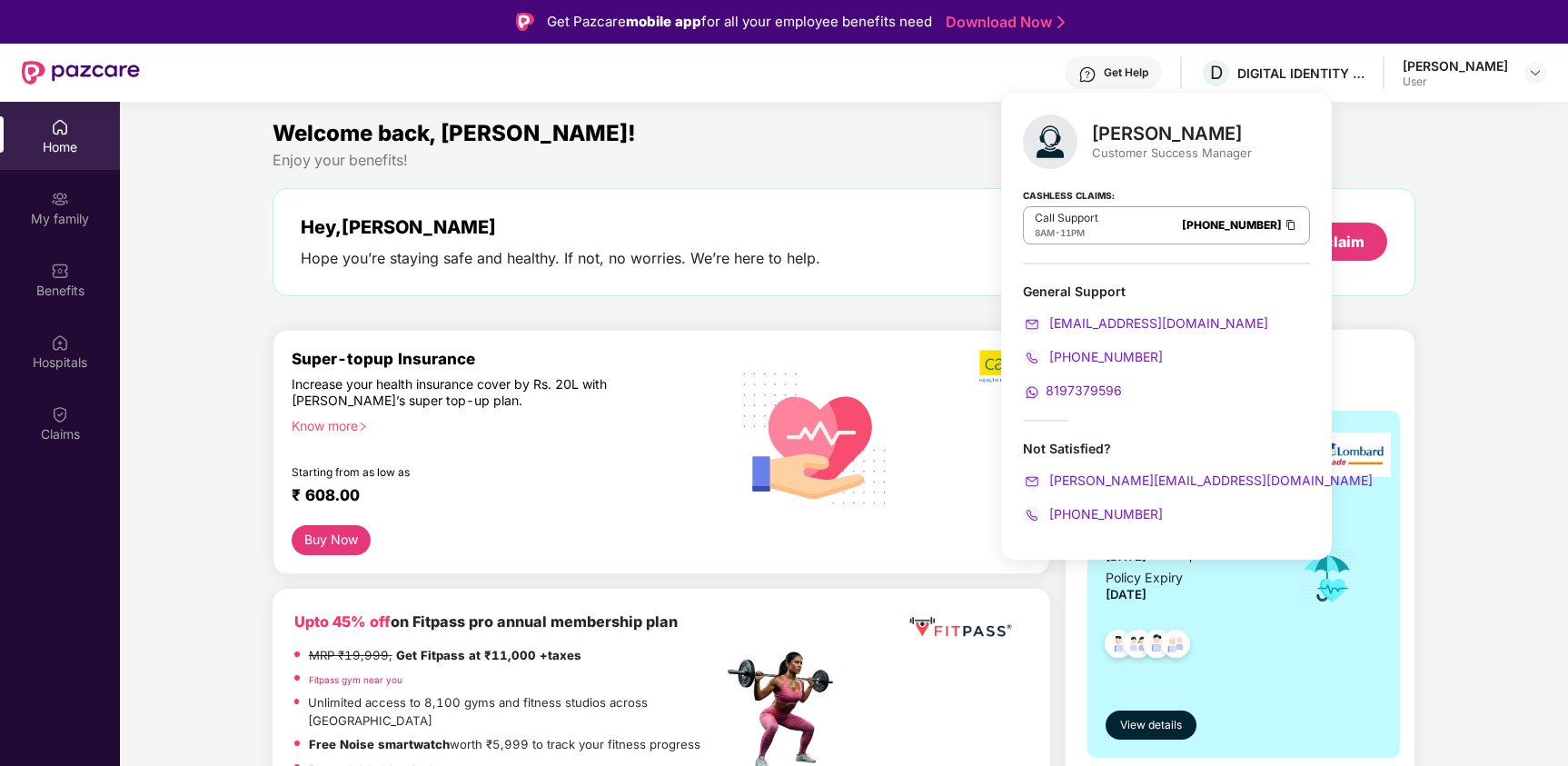
click at [1283, 225] on img at bounding box center [1291, 225] width 15 height 15
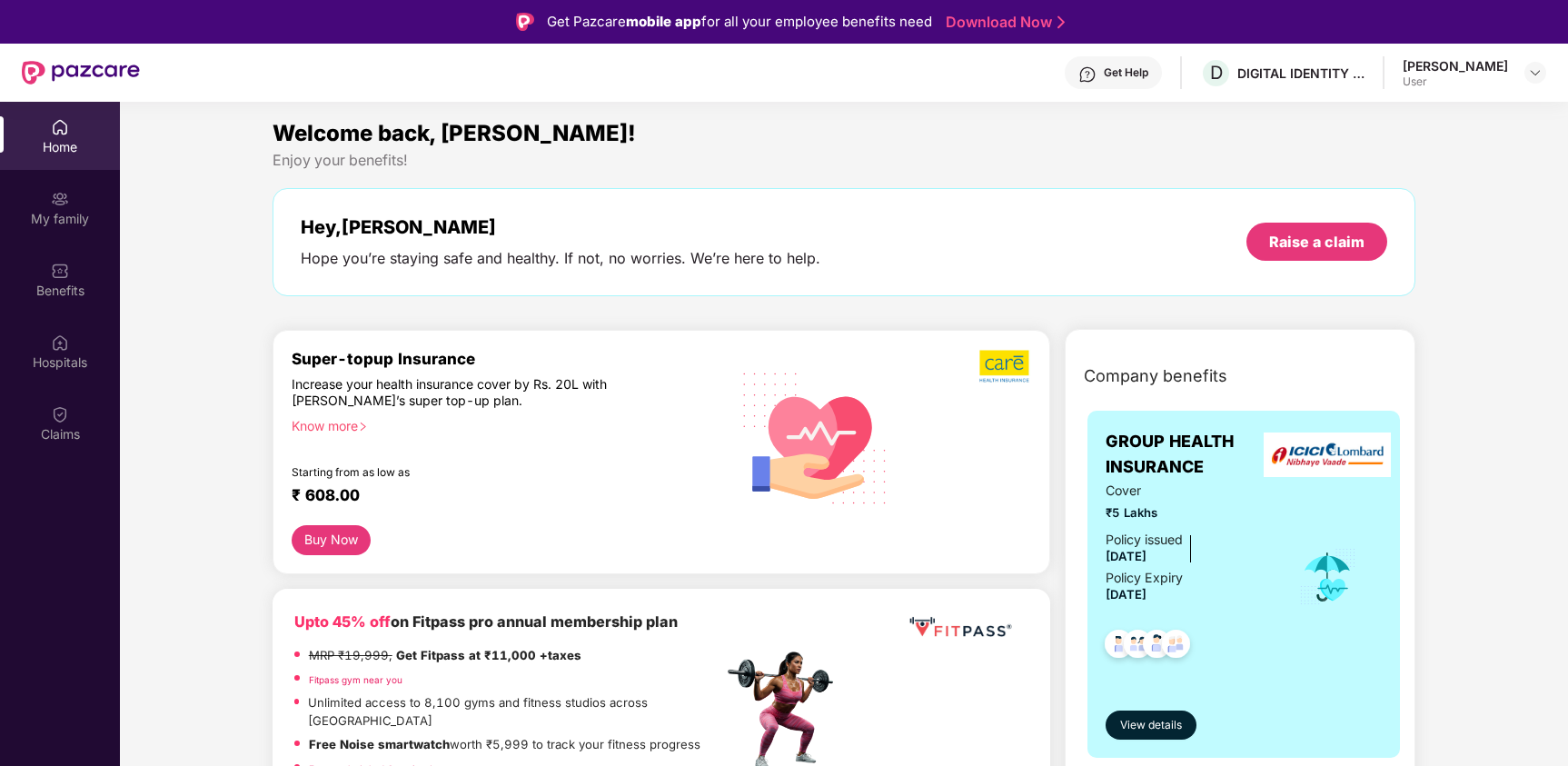
click at [1096, 68] on img at bounding box center [1087, 74] width 18 height 18
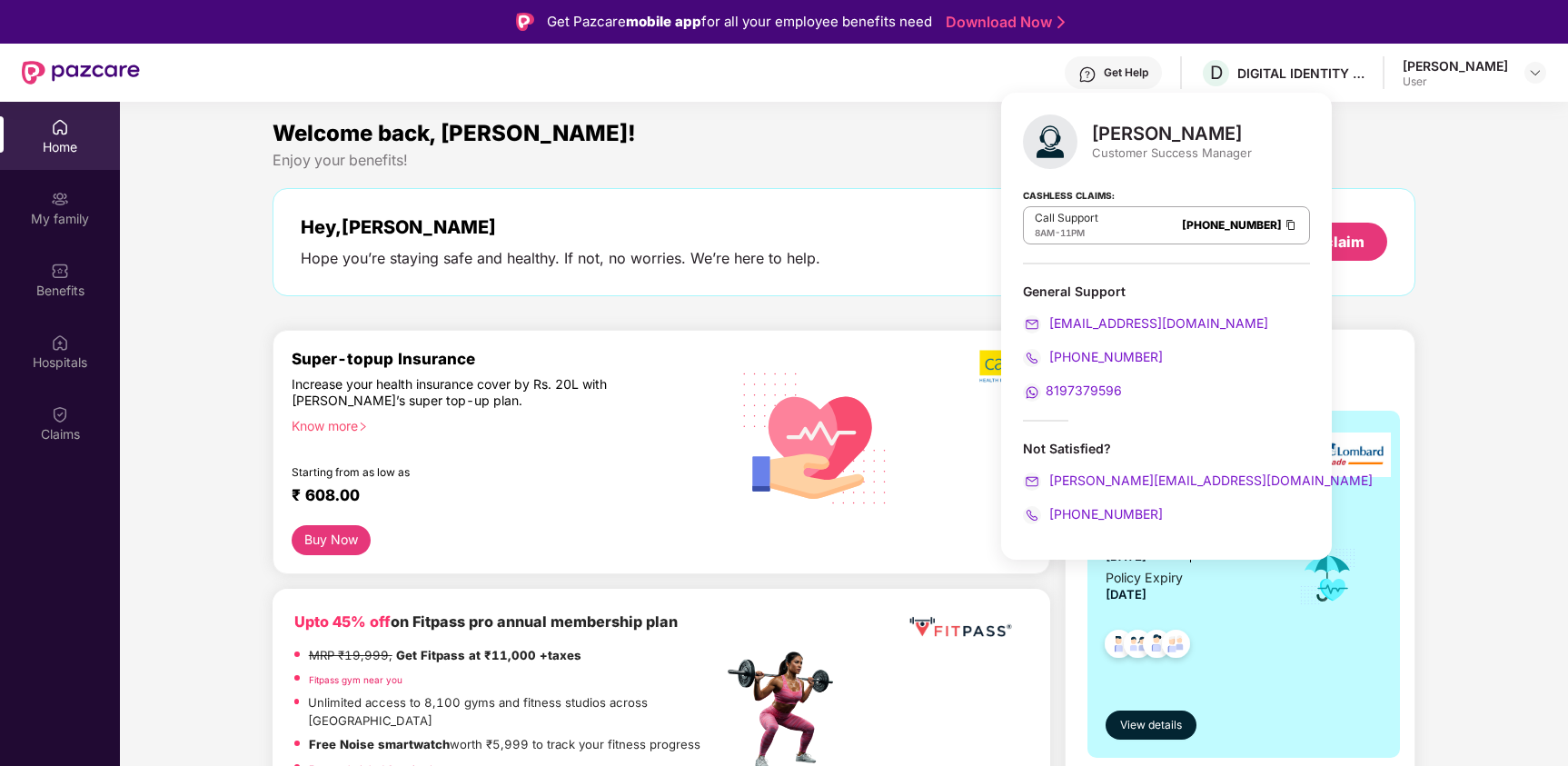
click at [800, 134] on div "Welcome back, Jerrin!" at bounding box center [844, 133] width 1144 height 35
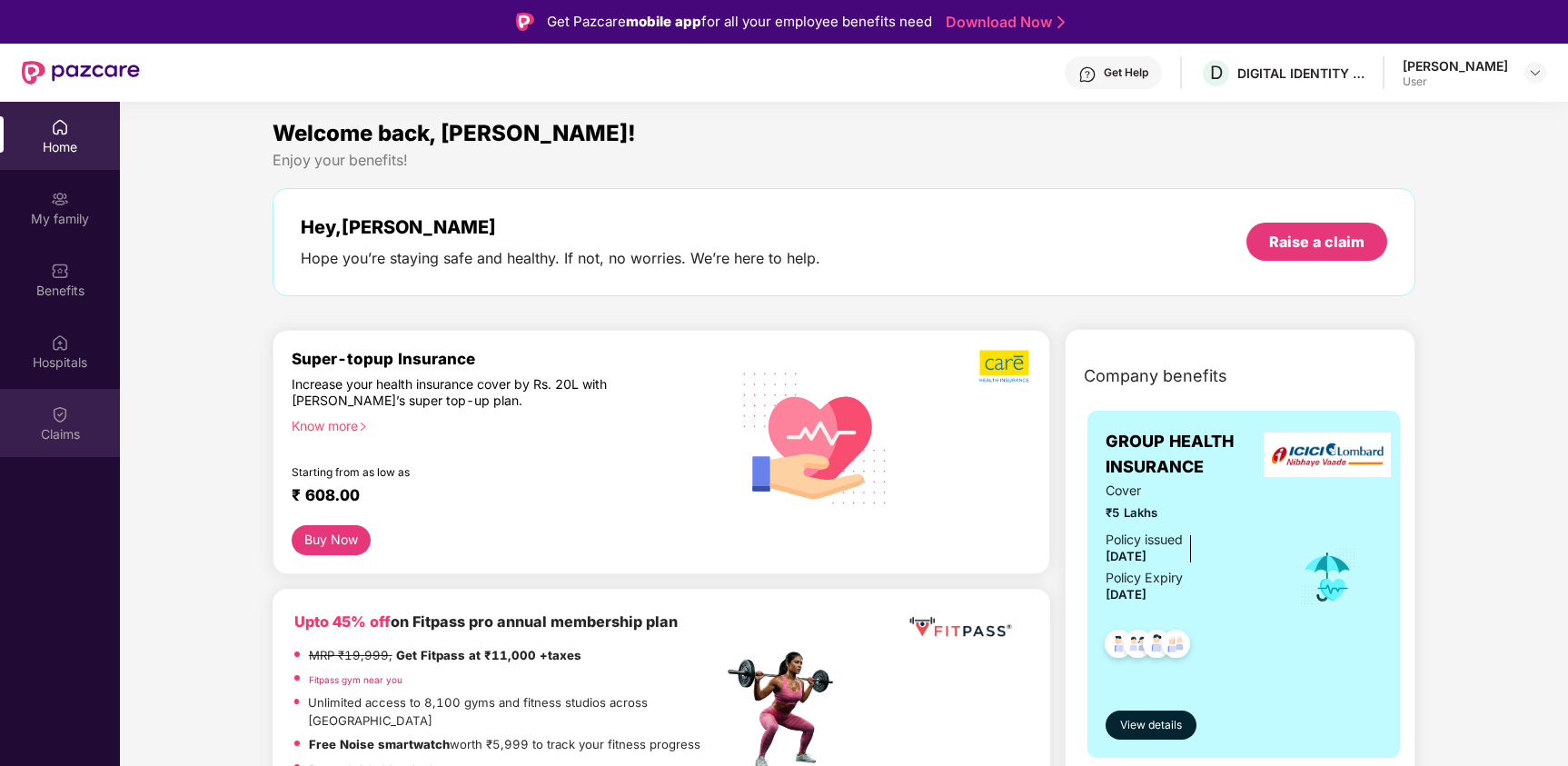
click at [64, 414] on img at bounding box center [59, 414] width 18 height 18
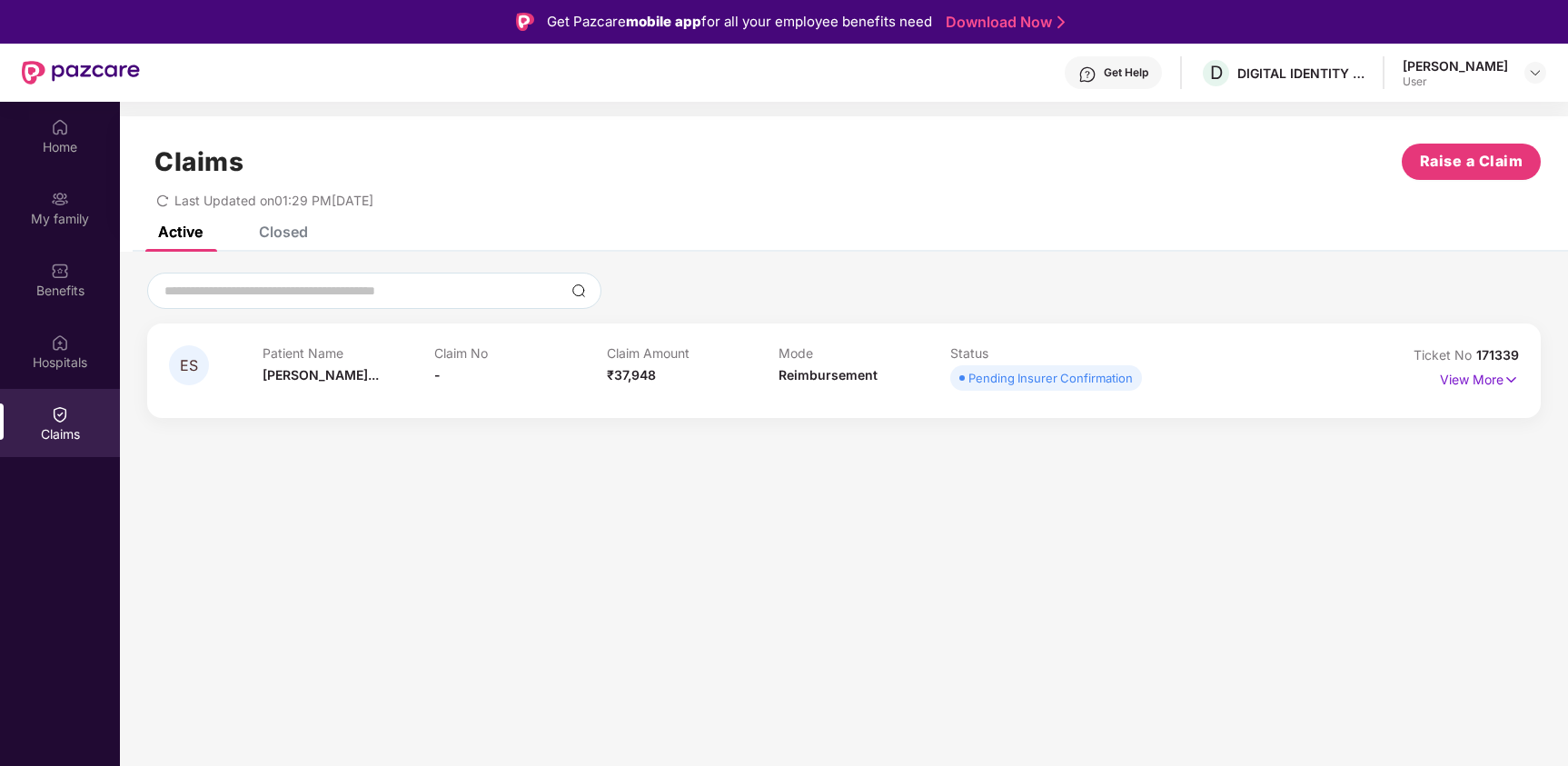
click at [1144, 77] on div "Get Help" at bounding box center [1126, 73] width 45 height 15
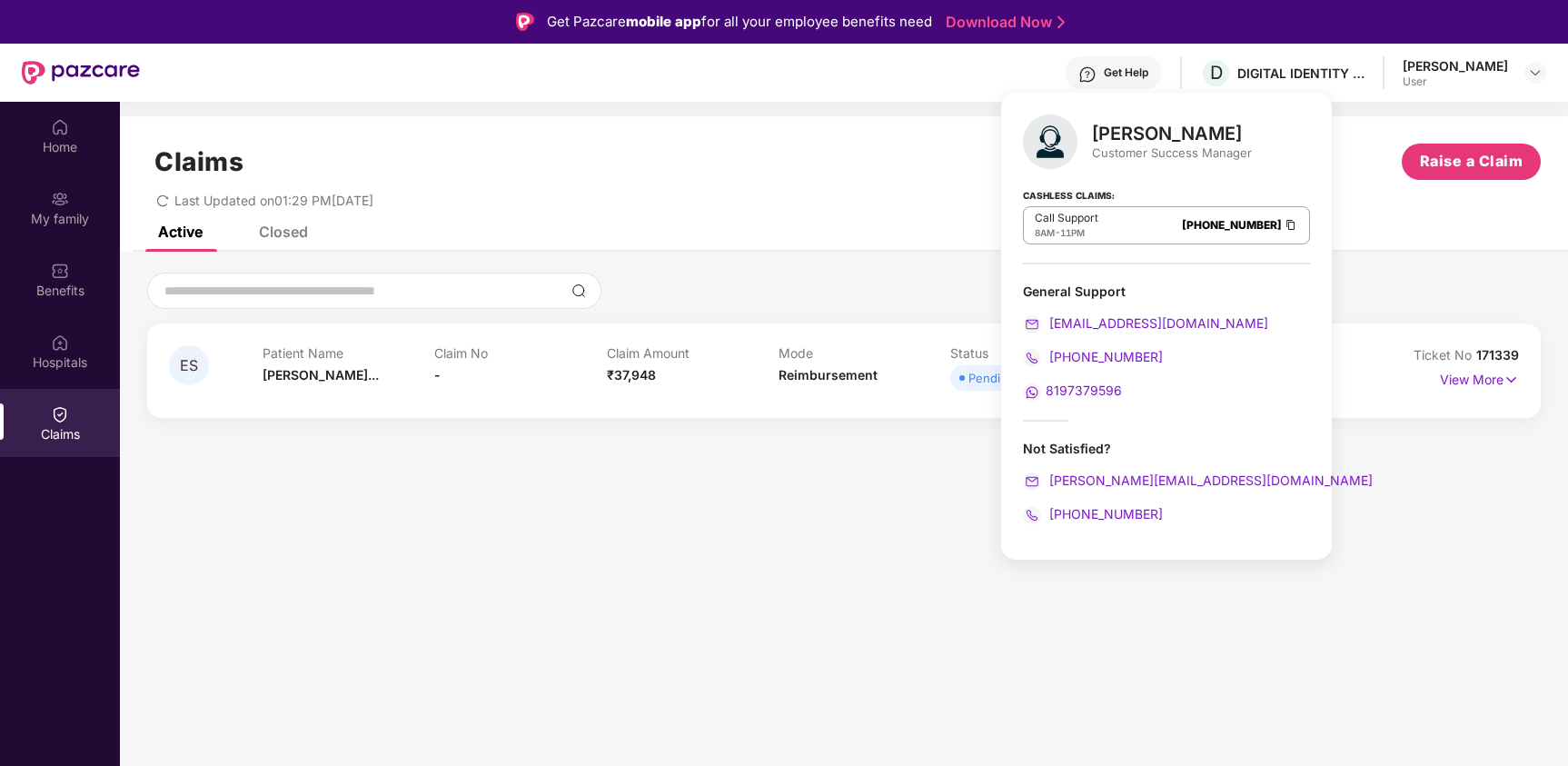
click at [1463, 71] on div "[PERSON_NAME]" at bounding box center [1455, 66] width 106 height 17
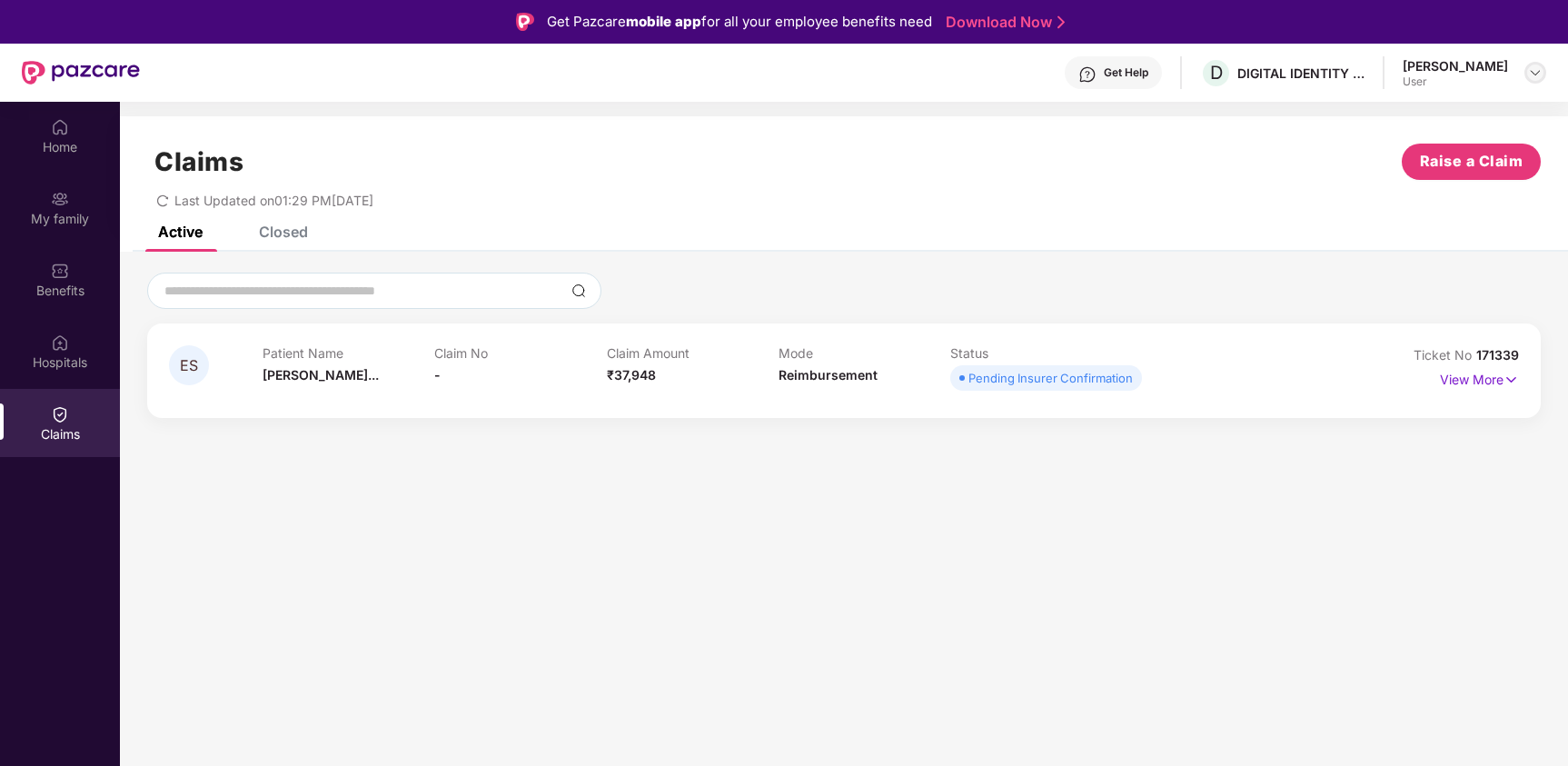
click at [1540, 74] on img at bounding box center [1535, 73] width 15 height 15
click at [1417, 174] on div "User" at bounding box center [1435, 182] width 106 height 15
click at [1452, 88] on div "Get Help D DIGITAL IDENTITY INDIA PRIVATE LIMITED Jerrin Antony User" at bounding box center [843, 73] width 1406 height 58
click at [1530, 75] on img at bounding box center [1535, 73] width 15 height 15
click at [1409, 163] on div "[PERSON_NAME]" at bounding box center [1435, 166] width 106 height 17
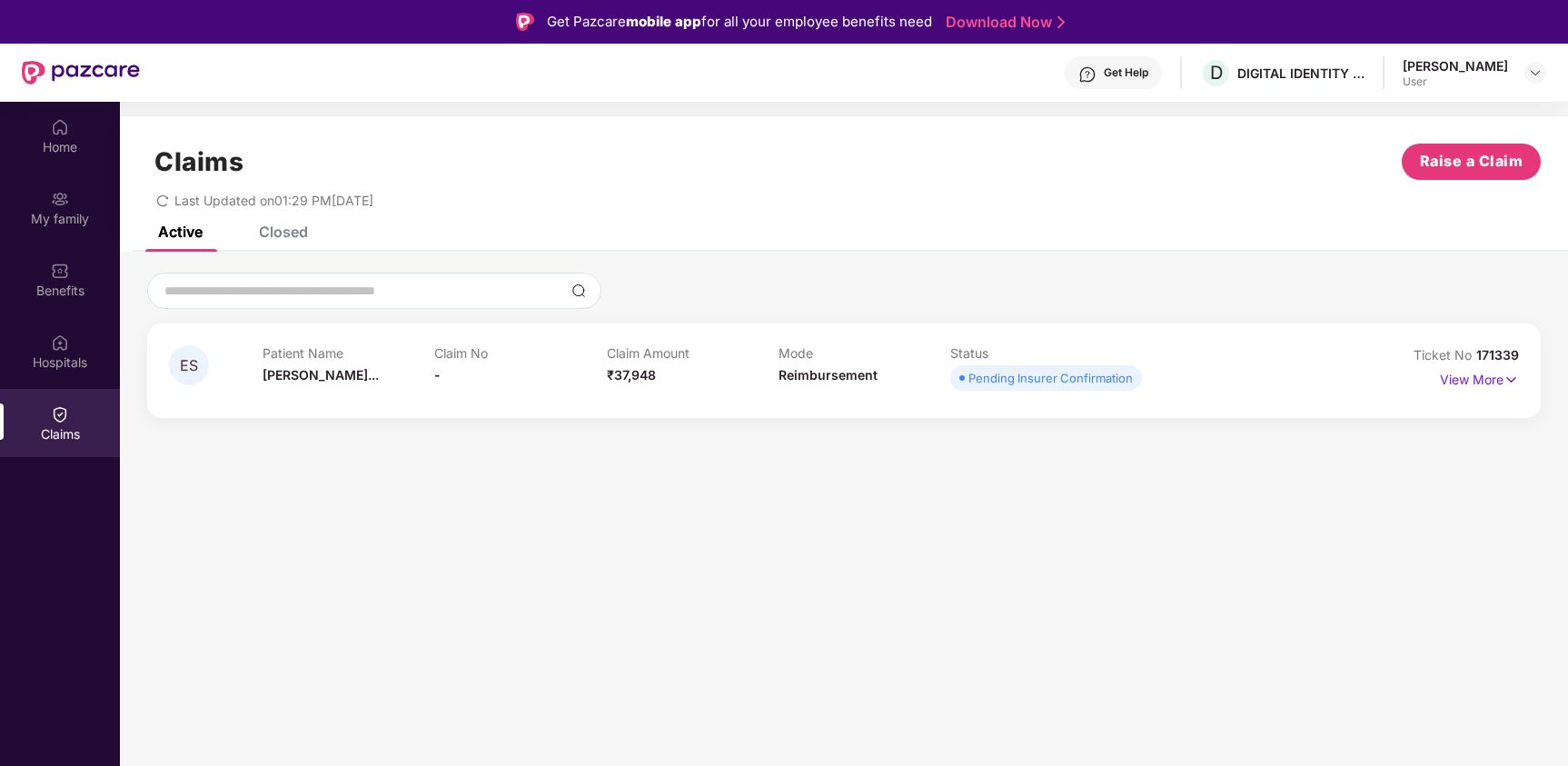
click at [741, 545] on section "Claims Raise a Claim Last Updated on 01:29 PM, 05 Sep 2025 Active Closed ES Pat…" at bounding box center [843, 485] width 1448 height 766
click at [593, 490] on section "Claims Raise a Claim Last Updated on 01:29 PM[DATE] Active Closed ES Patient Na…" at bounding box center [843, 485] width 1448 height 766
click at [1104, 258] on div "ES Patient Name [PERSON_NAME]... Claim No - Claim Amount ₹37,948 Mode Reimburse…" at bounding box center [843, 344] width 1448 height 184
